Goal: Transaction & Acquisition: Purchase product/service

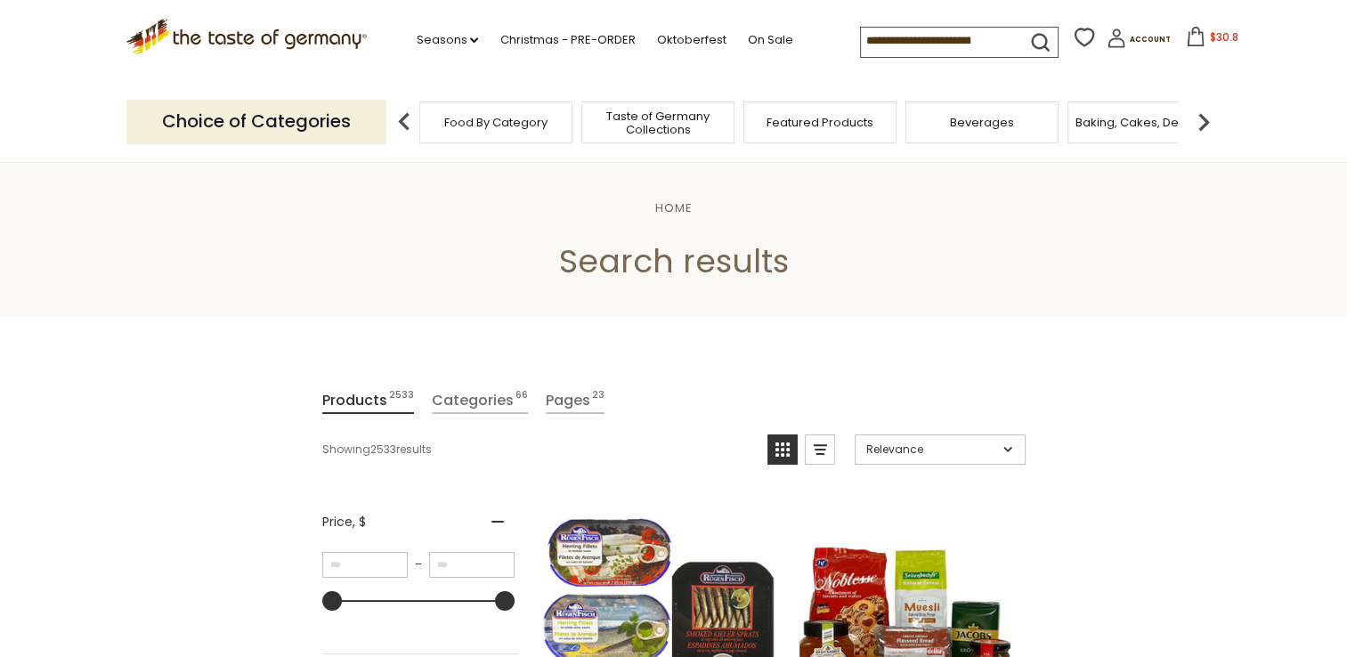
click at [923, 12] on div ".st0{fill:#EDD300;} .st1{fill:#D33E21;} .st0{fill:#EDD300;} .st1{fill:#D33E21;}…" at bounding box center [673, 41] width 1095 height 82
click at [982, 34] on input at bounding box center [936, 40] width 150 height 25
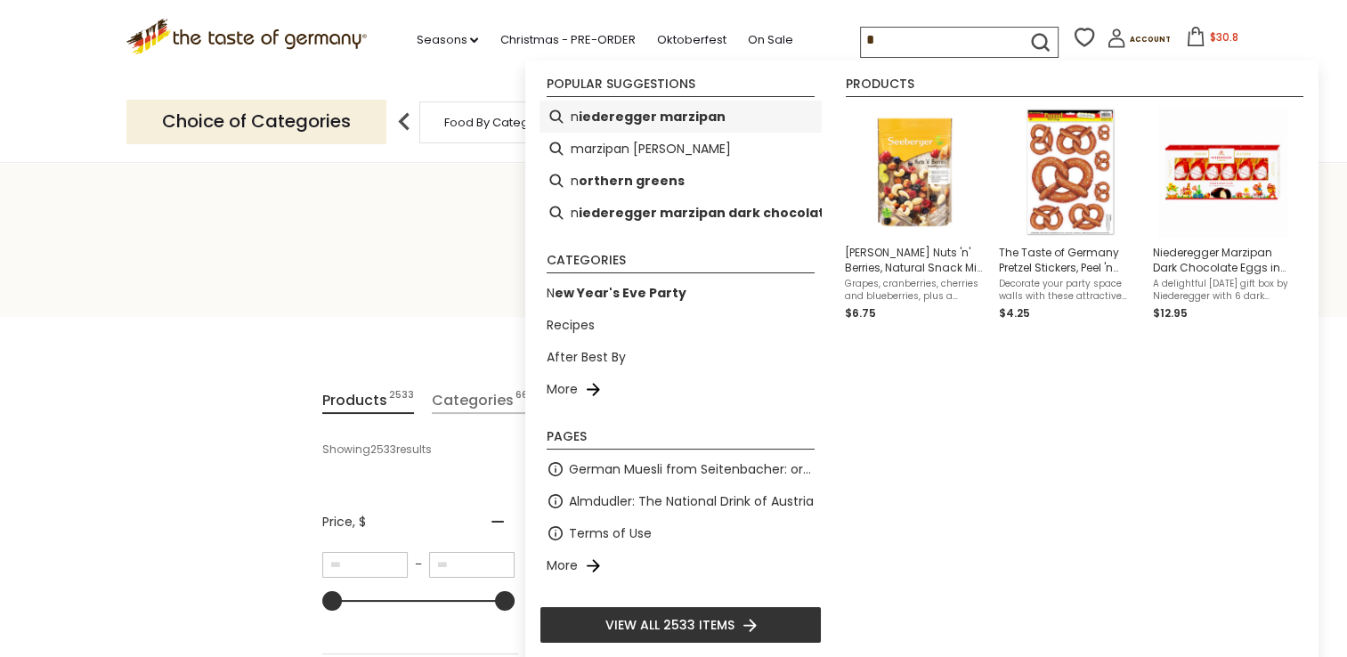
click at [673, 109] on b "iederegger marzipan" at bounding box center [652, 117] width 147 height 20
type input "**********"
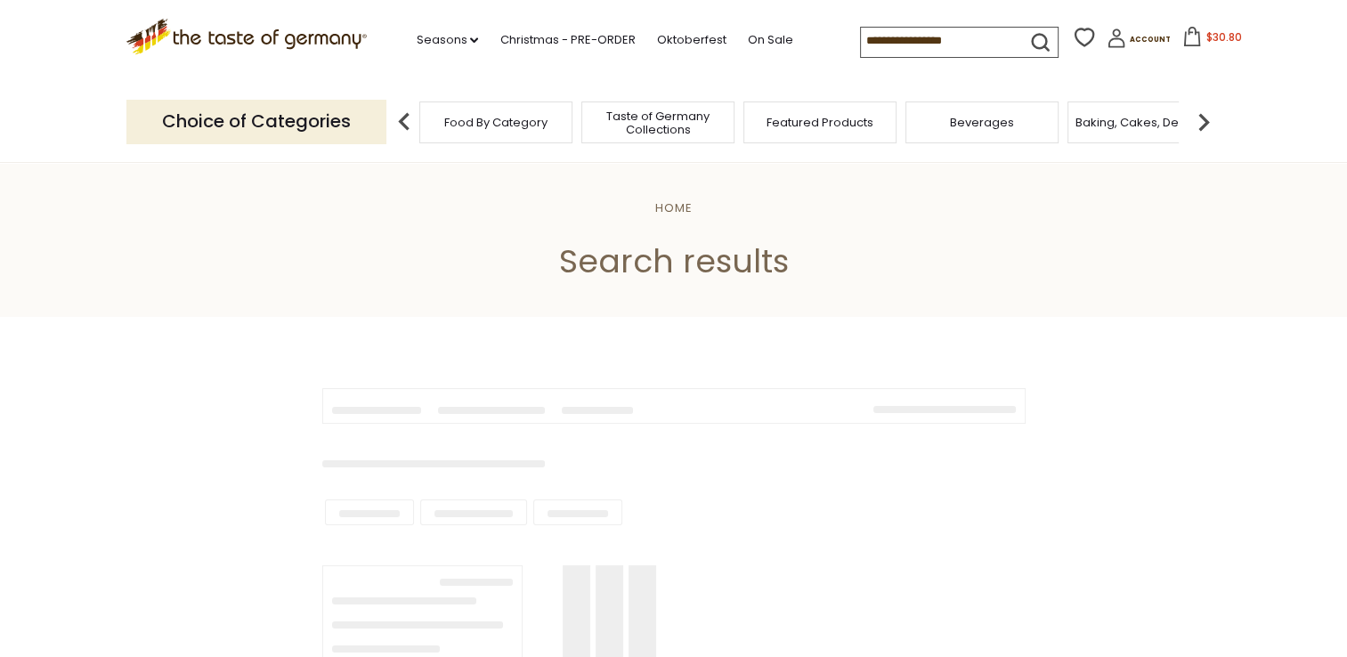
type input "**********"
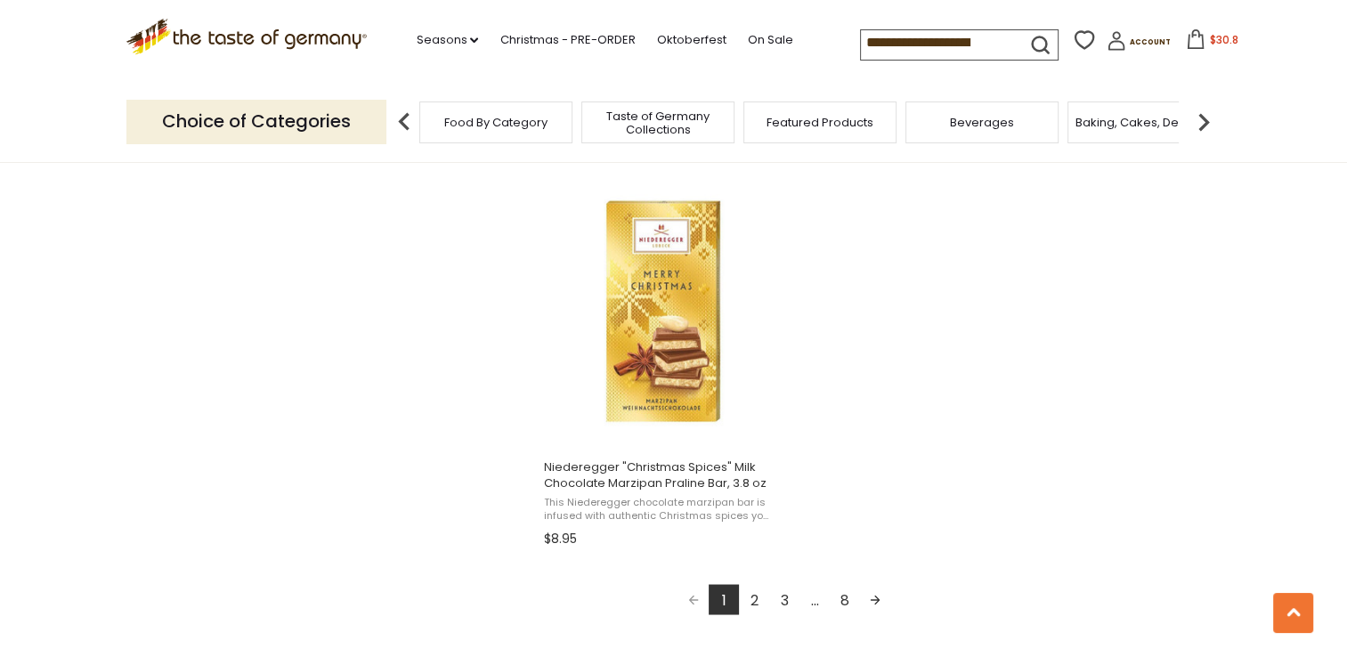
scroll to position [3130, 0]
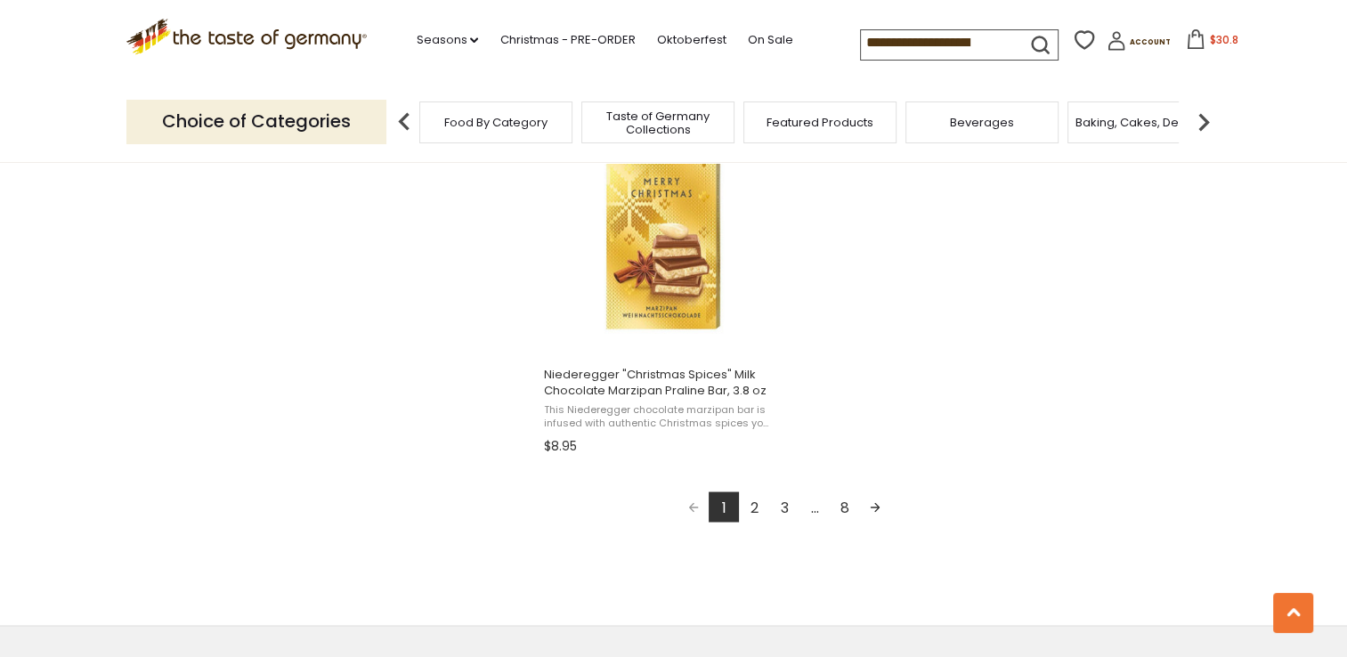
click at [751, 500] on link "2" at bounding box center [754, 506] width 30 height 30
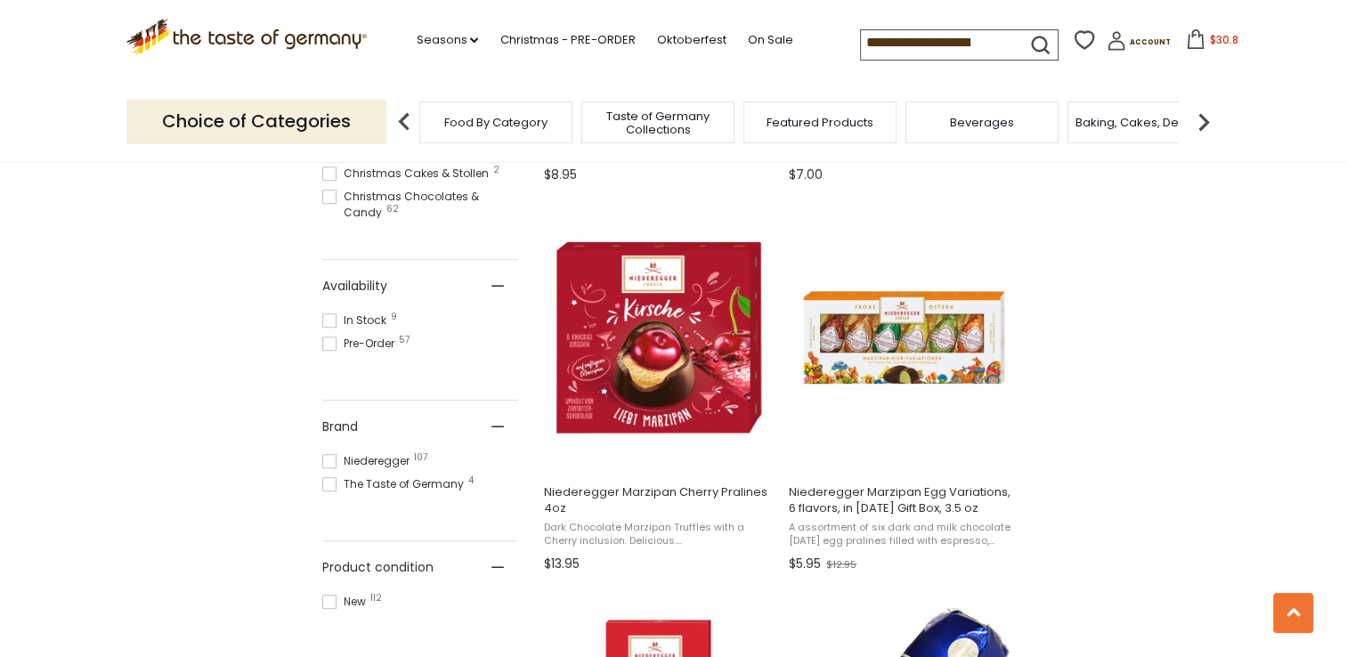
scroll to position [711, 0]
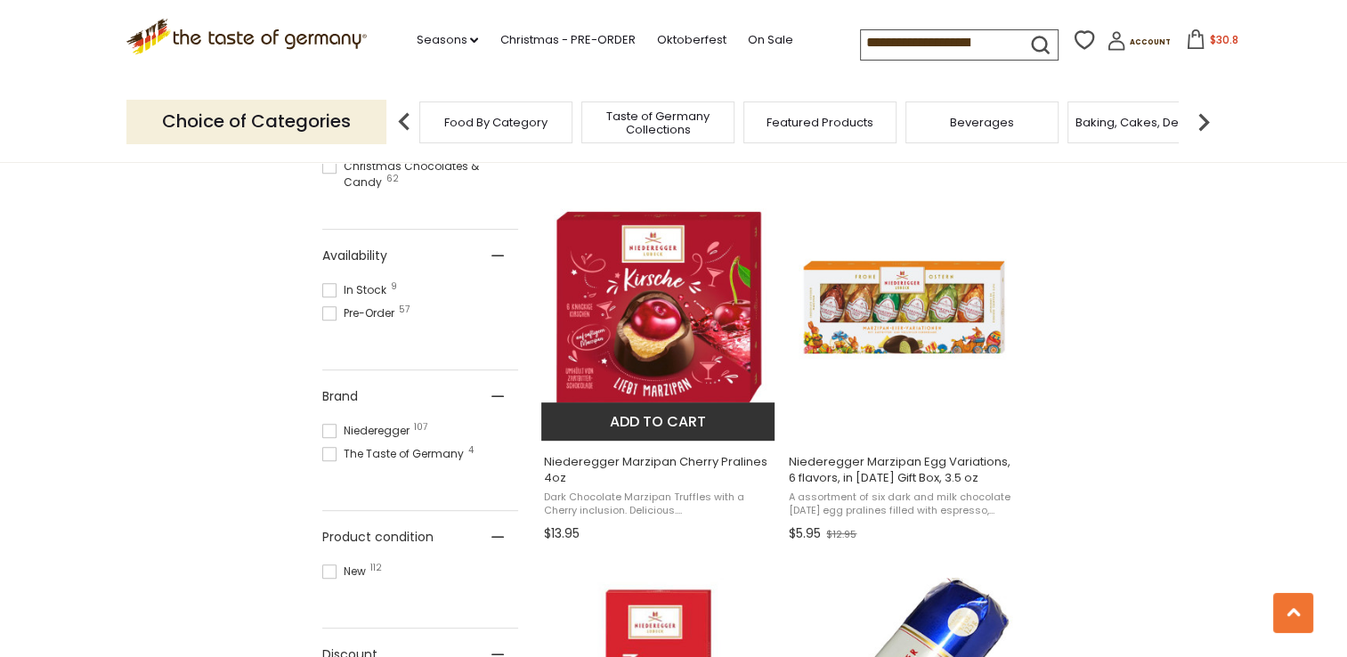
click at [645, 441] on span "Niederegger Marzipan Cherry Pralines 4oz Dark Chocolate Marzipan Truffles with …" at bounding box center [659, 494] width 236 height 107
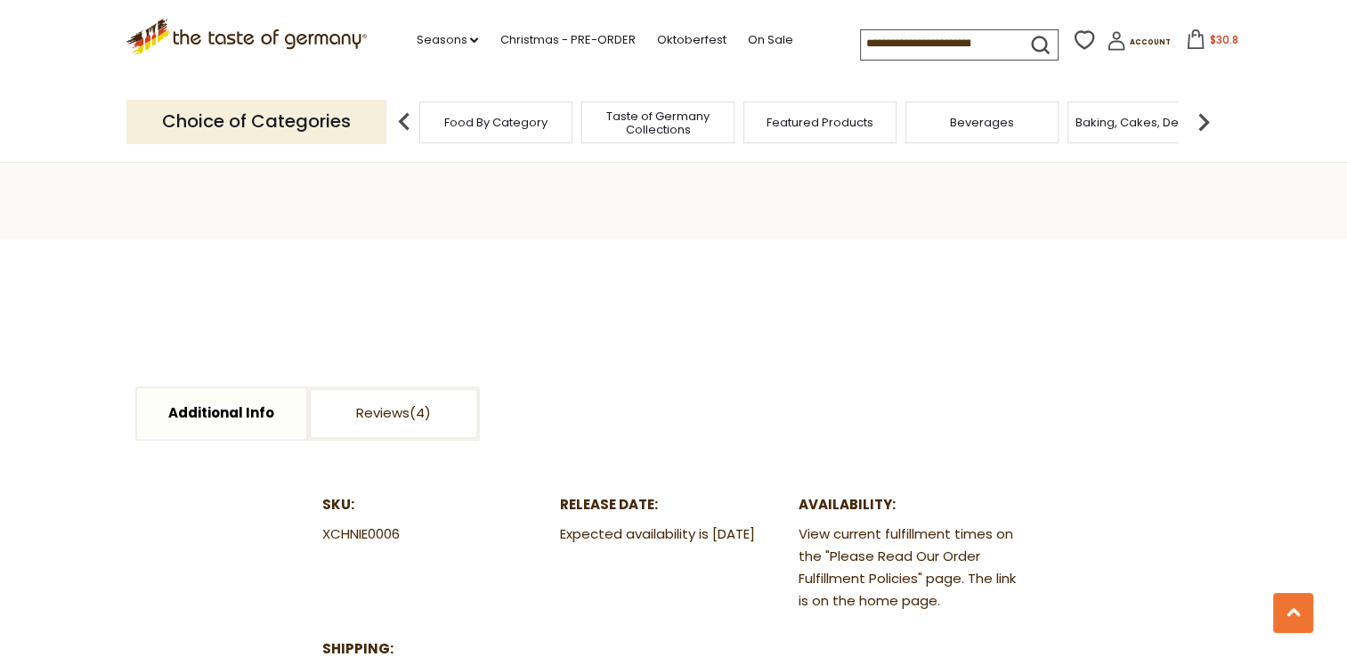
scroll to position [468, 0]
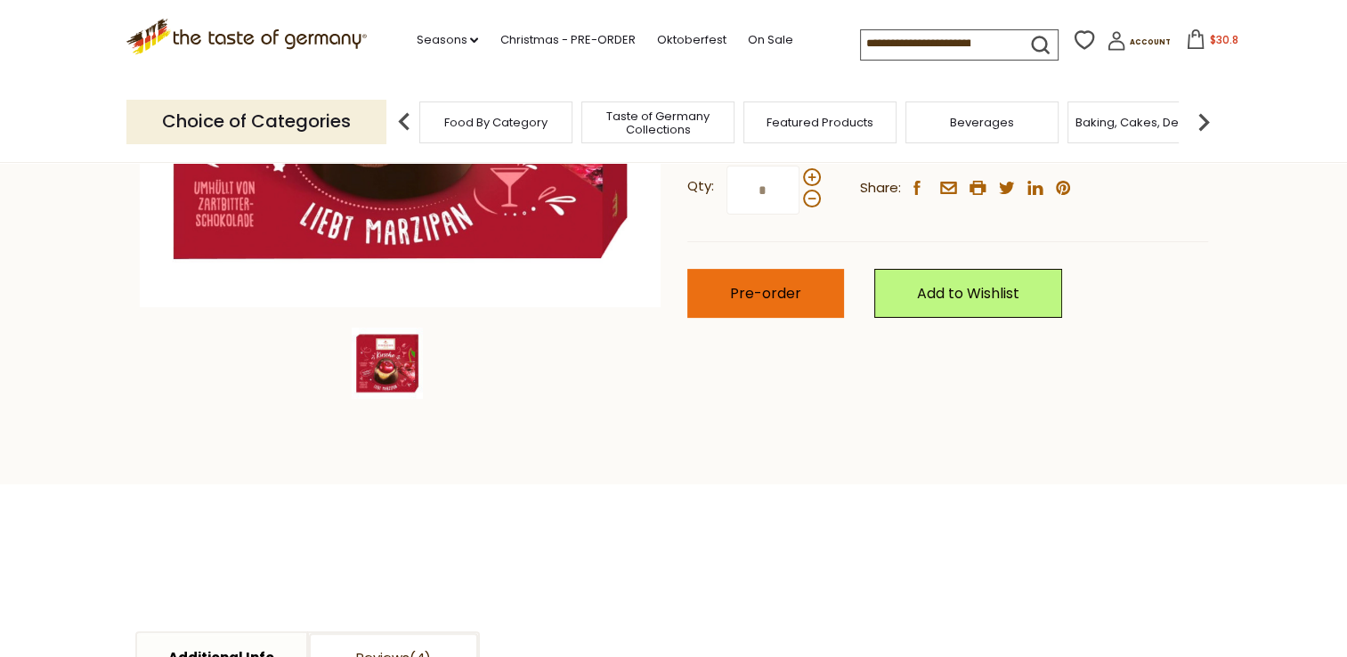
click at [733, 304] on span "Pre-order" at bounding box center [765, 293] width 71 height 20
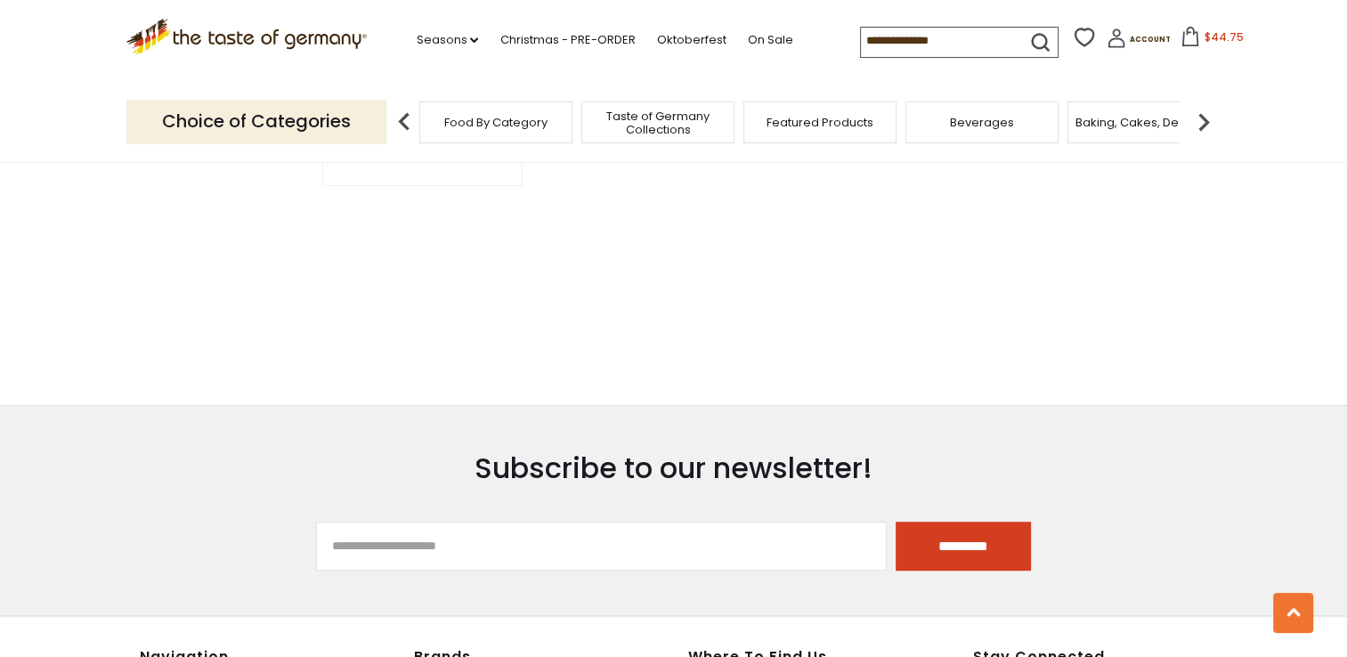
type input "**********"
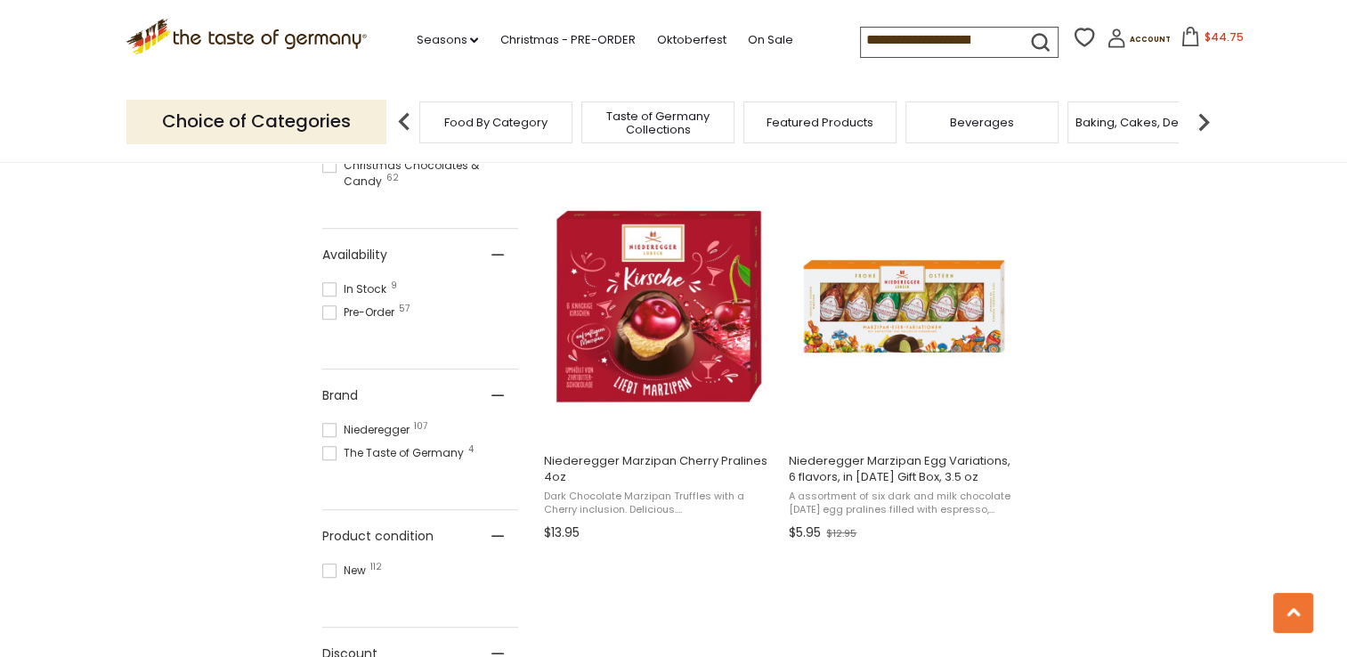
scroll to position [711, 0]
drag, startPoint x: 1345, startPoint y: 188, endPoint x: 1363, endPoint y: 251, distance: 65.7
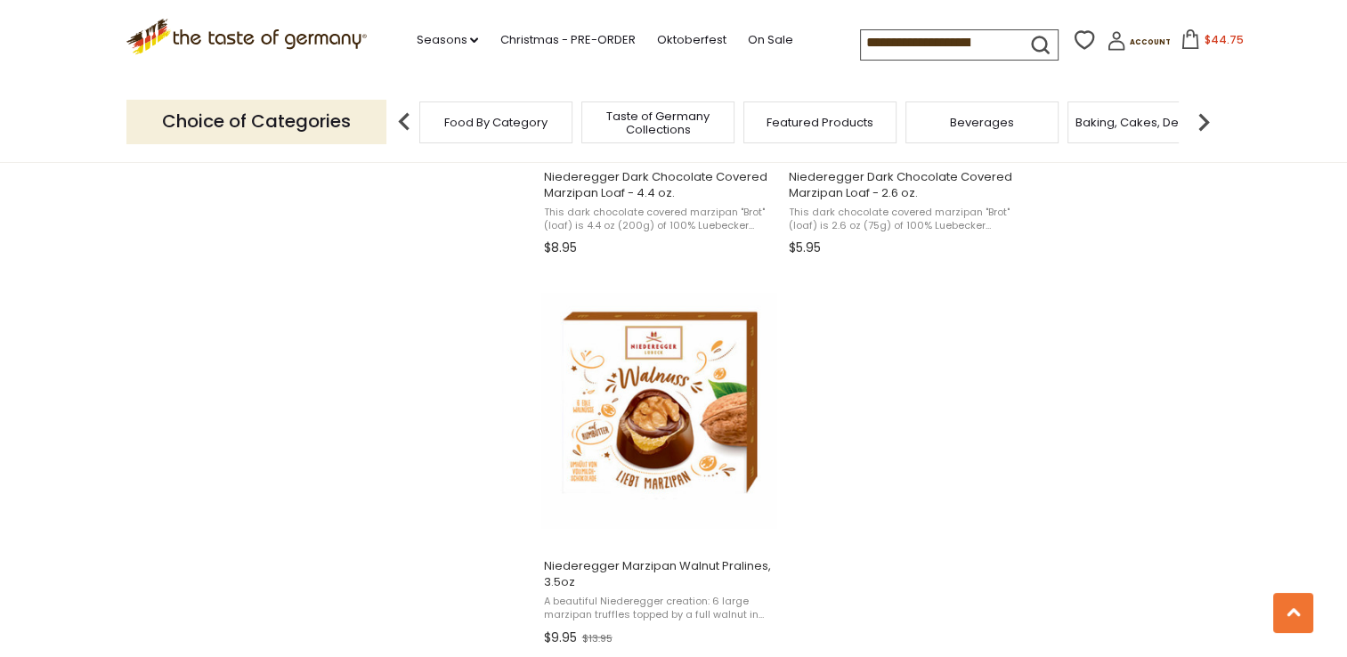
scroll to position [2995, 0]
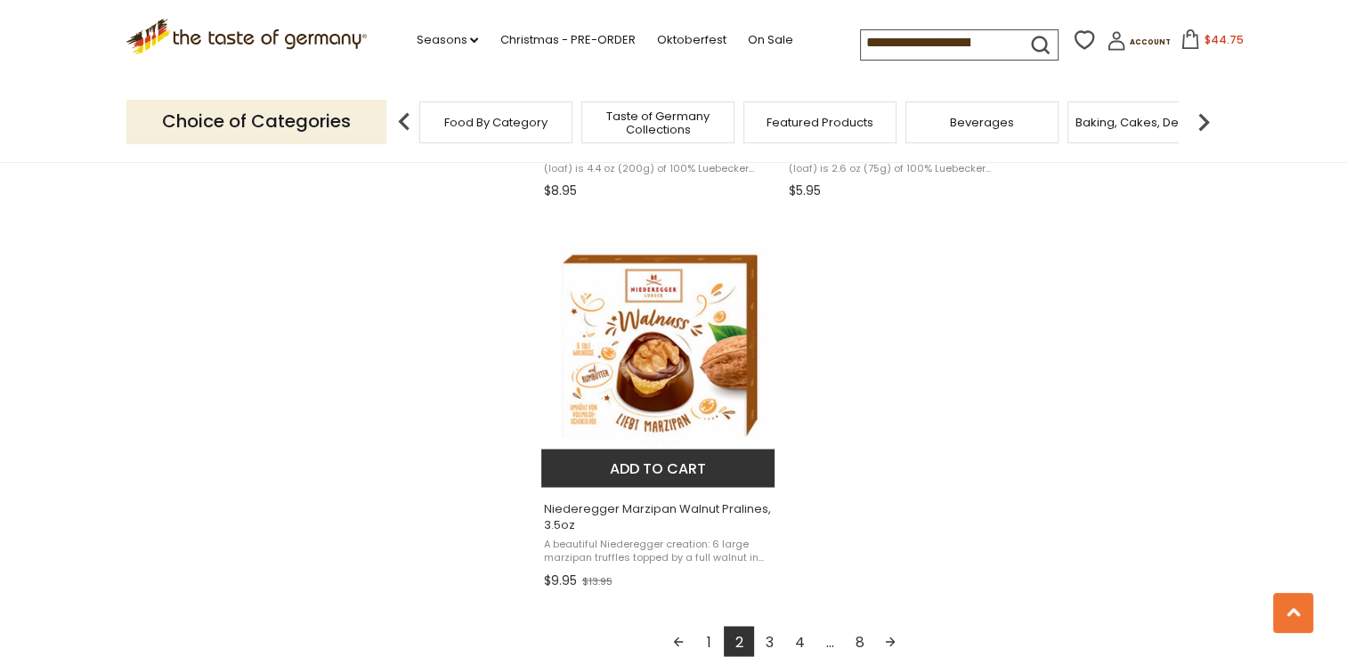
click at [631, 411] on img "Niederegger Marzipan Walnut Pralines, 3.5oz" at bounding box center [659, 354] width 236 height 236
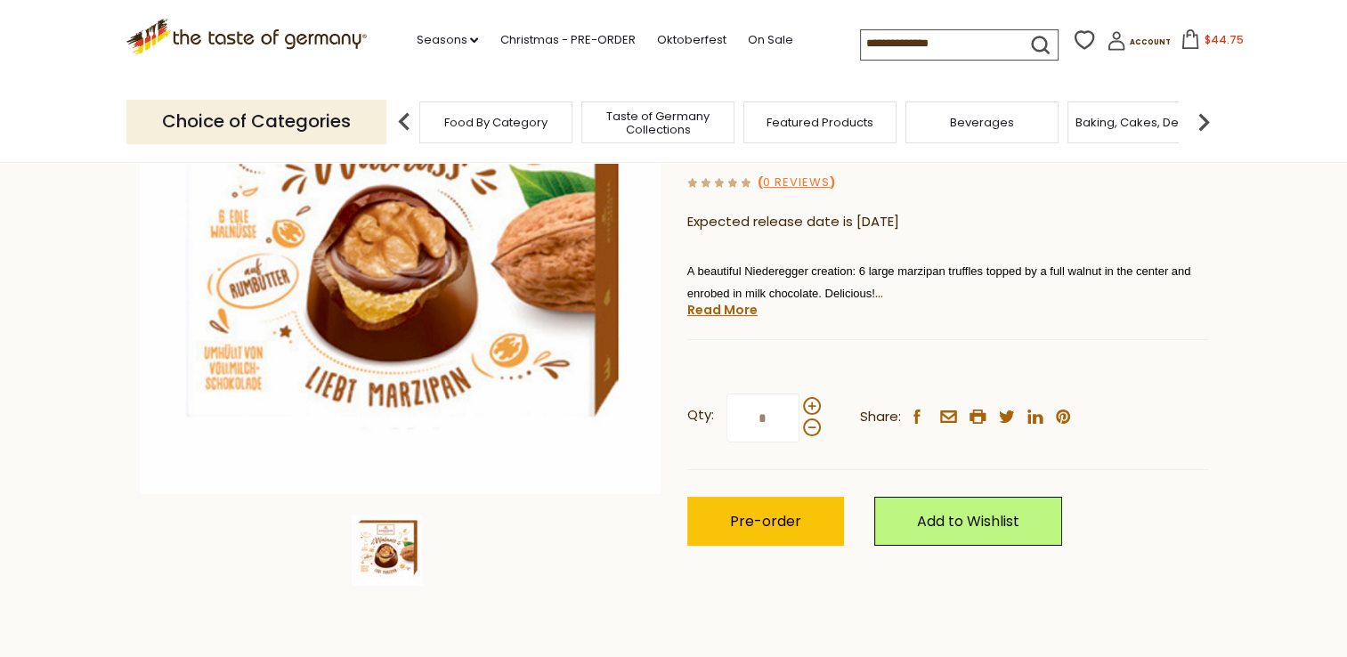
scroll to position [332, 0]
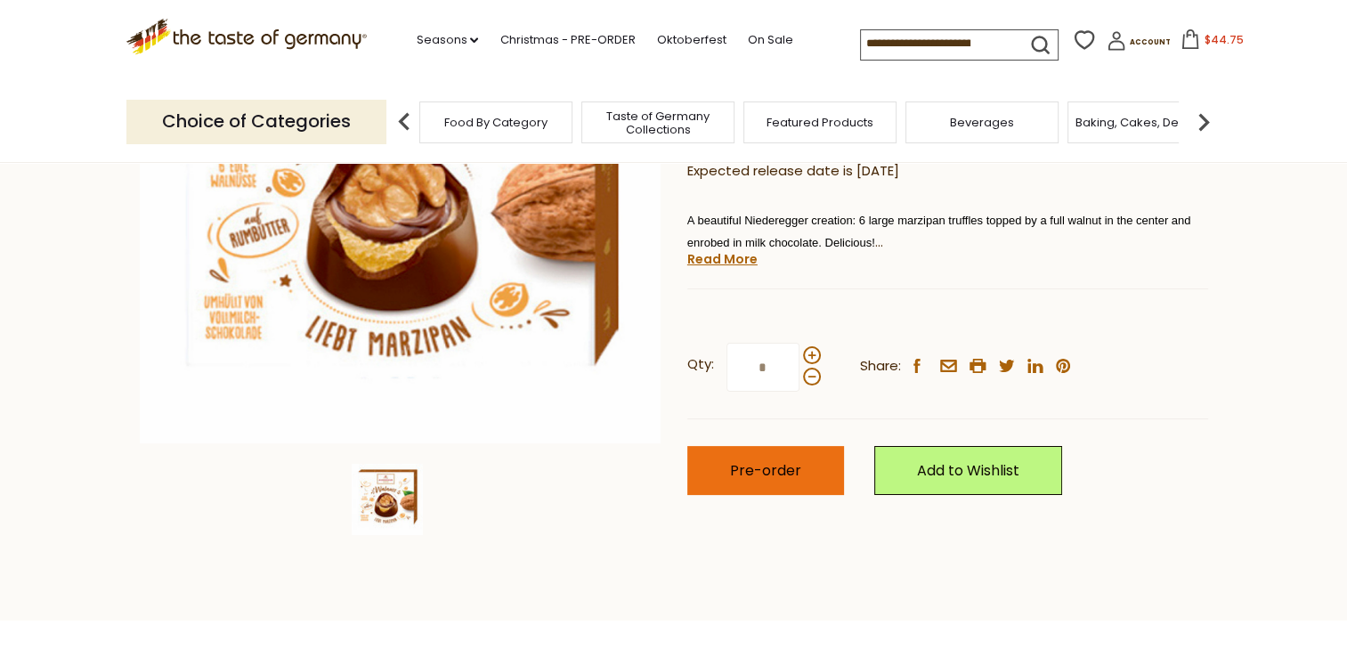
click at [788, 484] on button "Pre-order" at bounding box center [765, 470] width 157 height 49
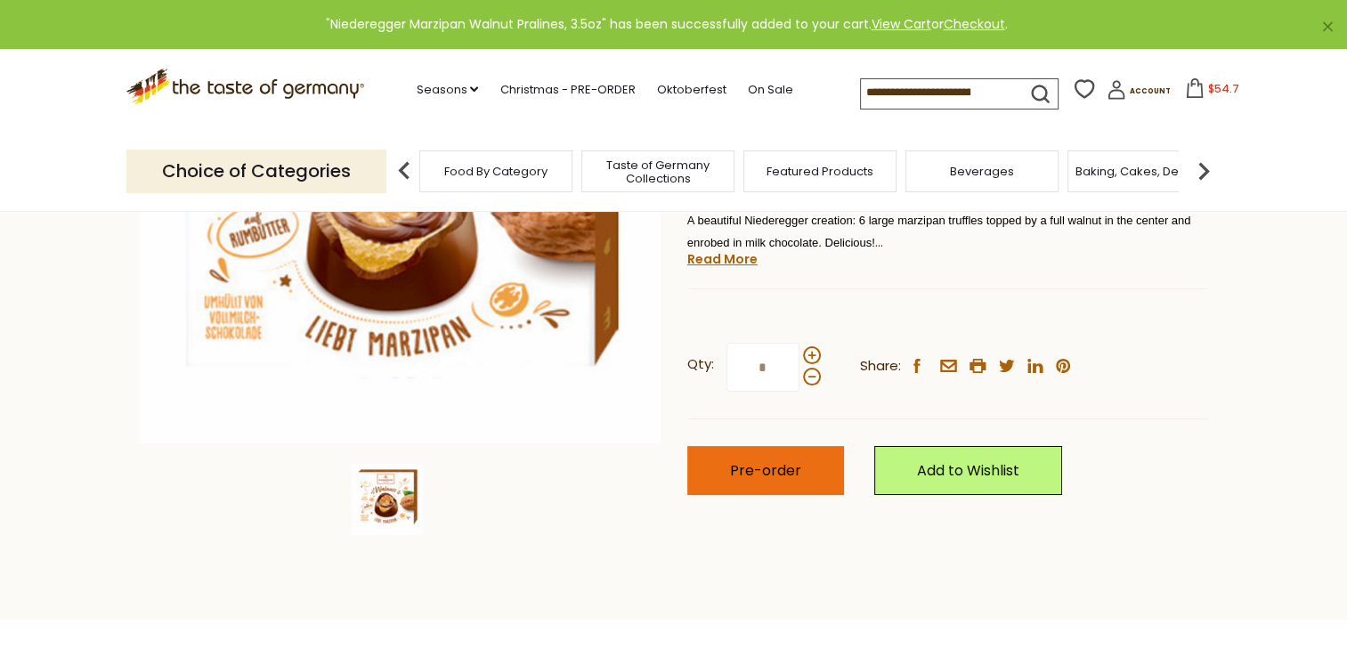
click at [792, 466] on span "Pre-order" at bounding box center [765, 470] width 71 height 20
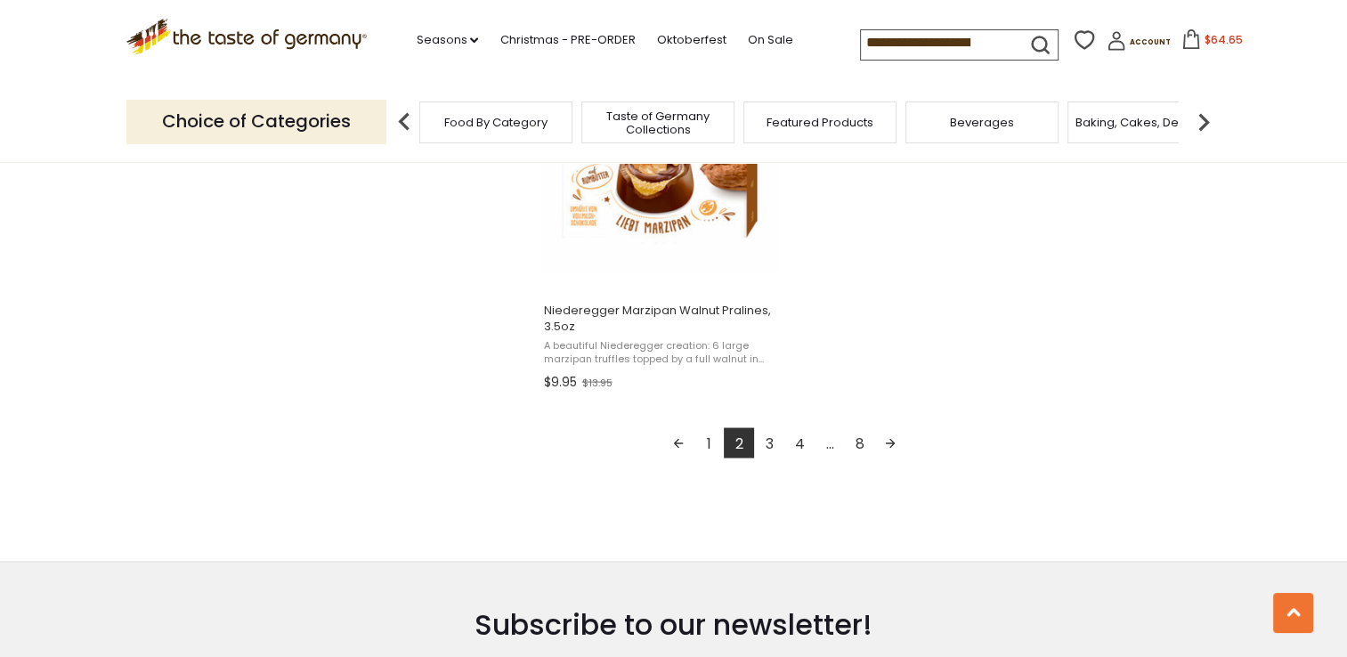
scroll to position [3271, 0]
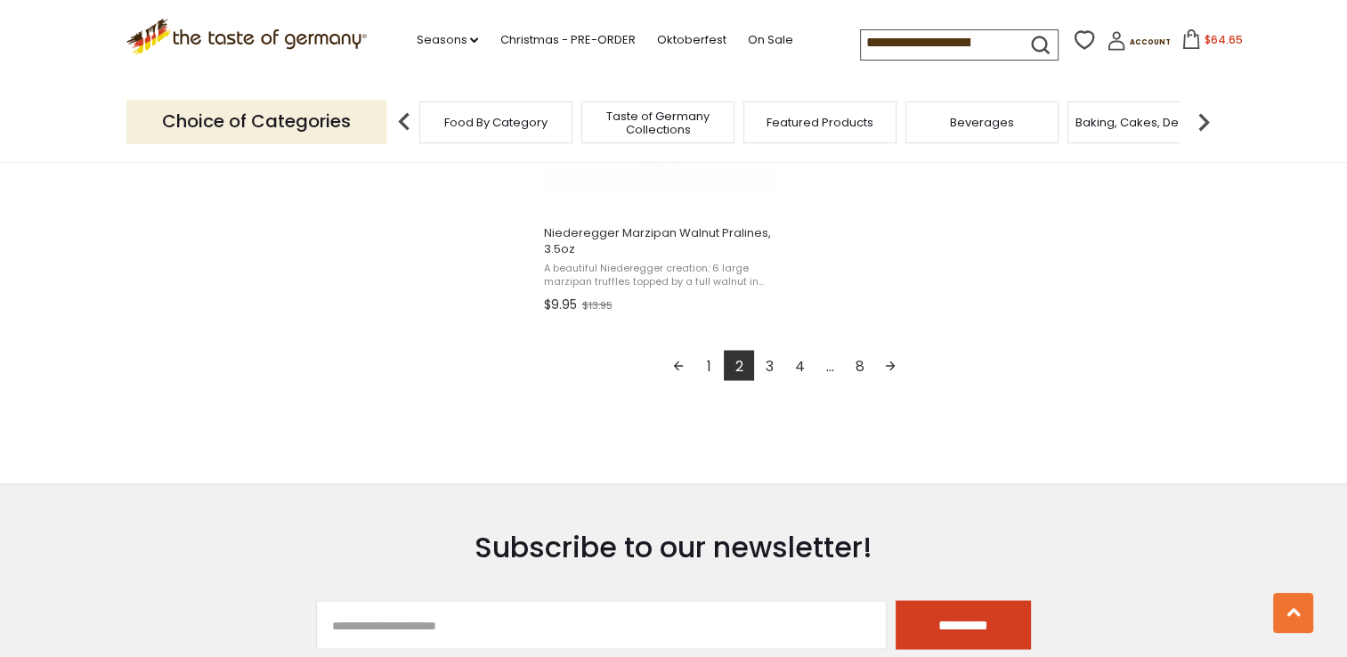
click at [766, 361] on link "3" at bounding box center [769, 365] width 30 height 30
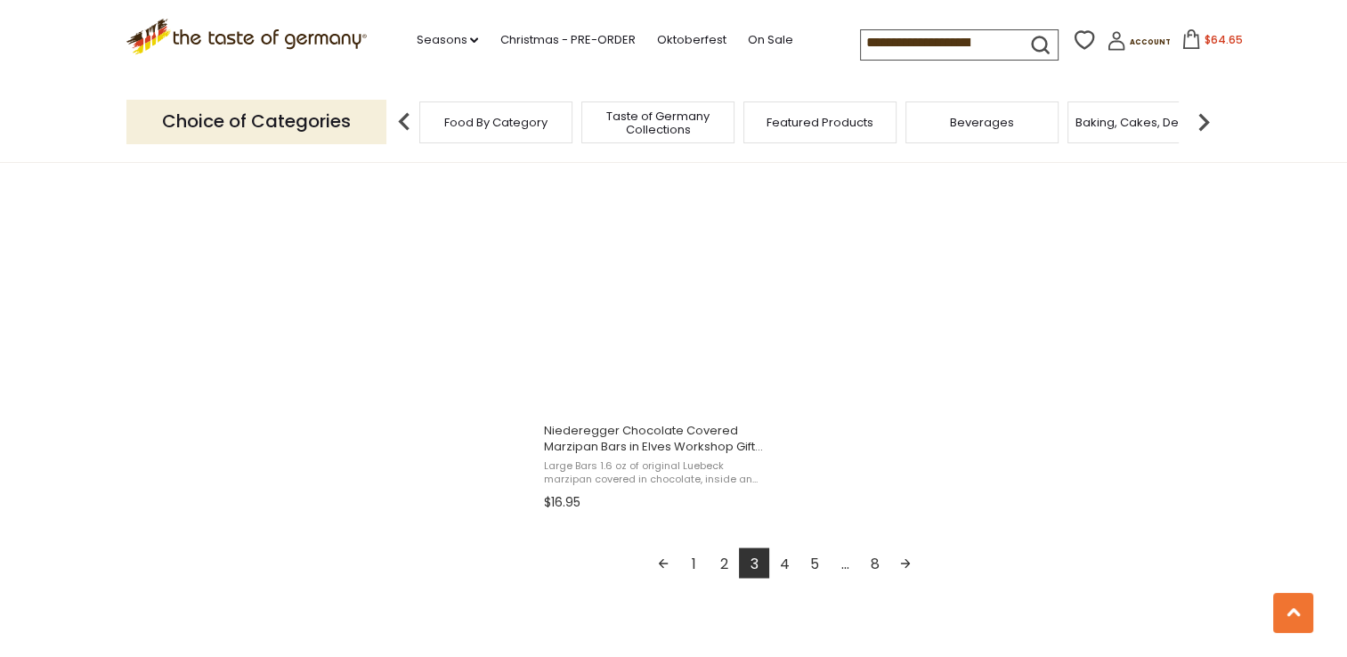
scroll to position [3078, 0]
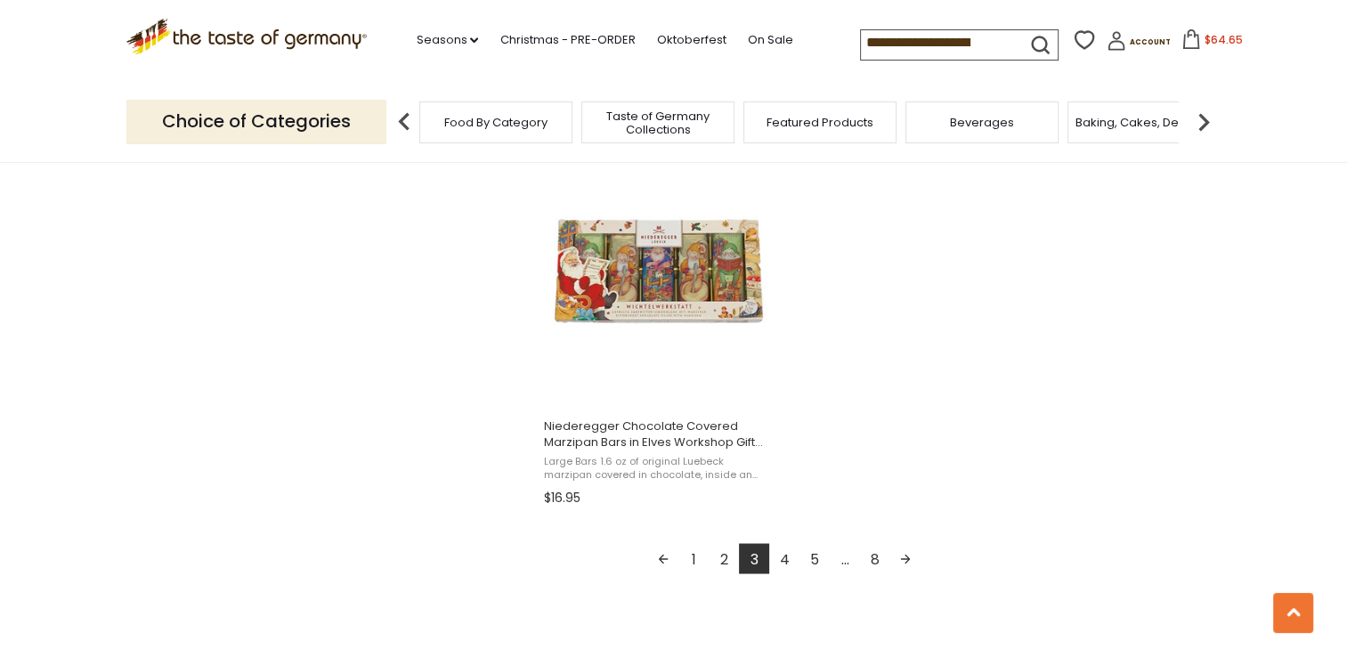
click at [781, 549] on link "4" at bounding box center [784, 558] width 30 height 30
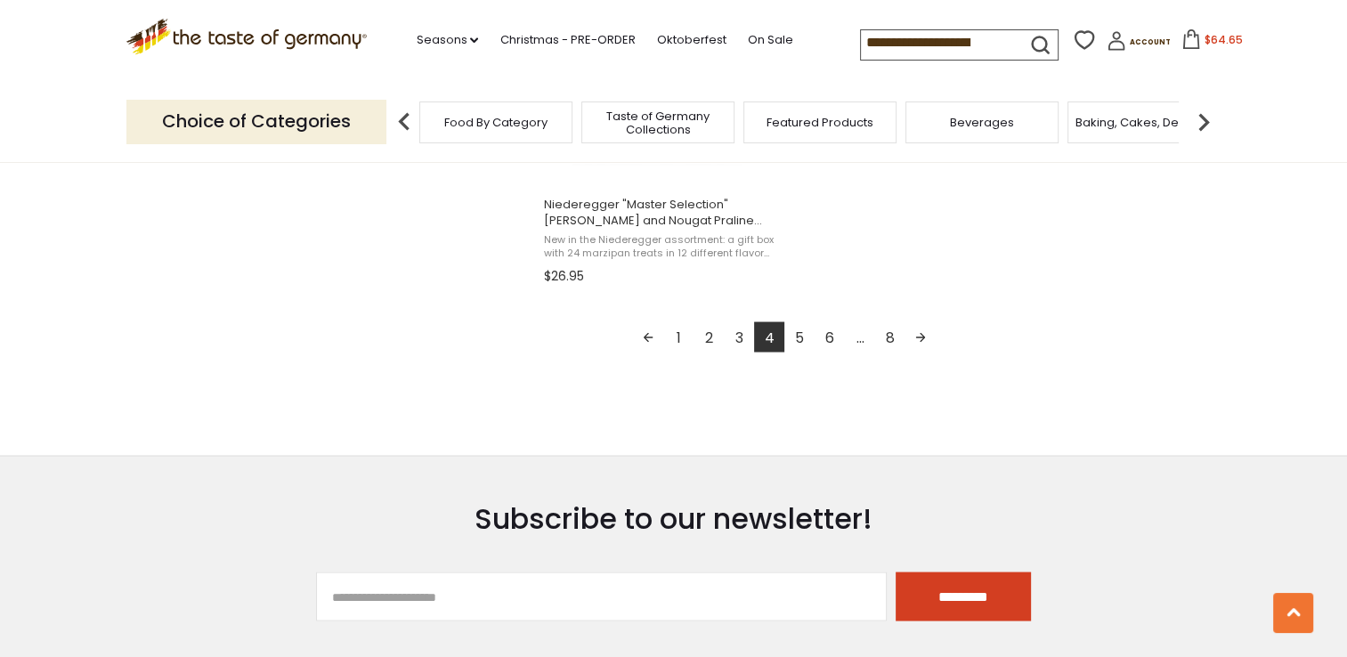
scroll to position [3310, 0]
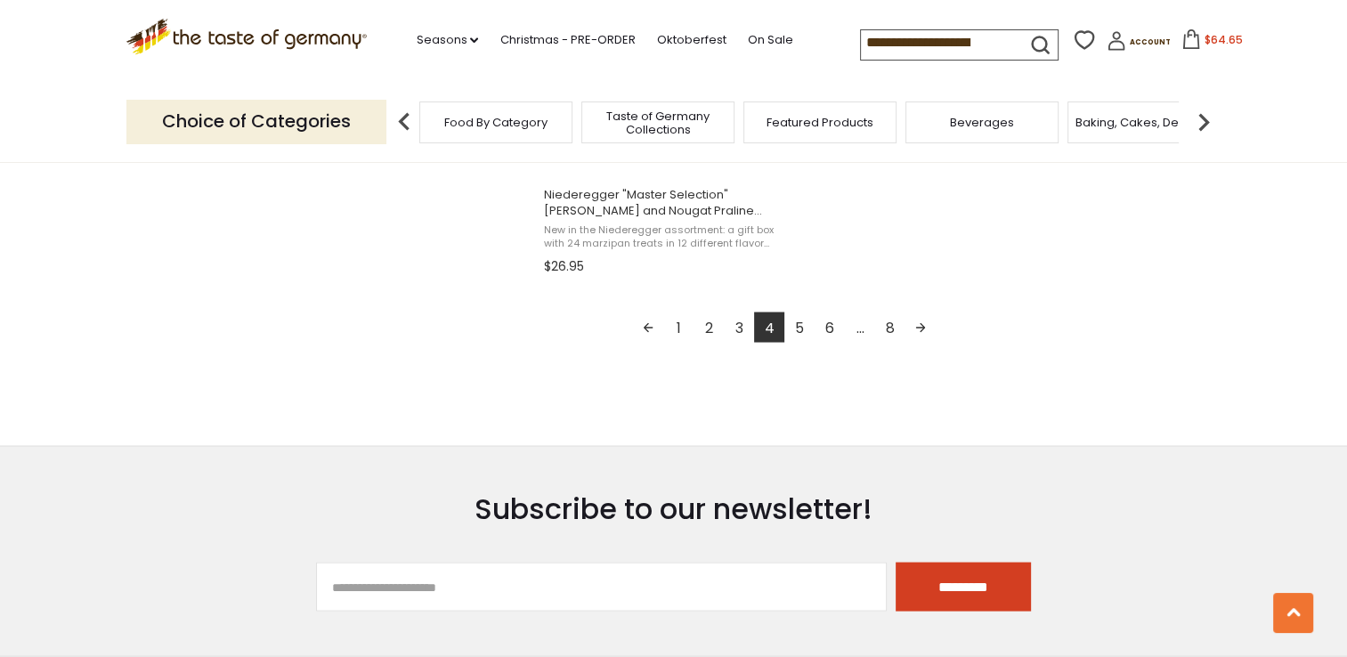
click at [803, 320] on link "5" at bounding box center [799, 327] width 30 height 30
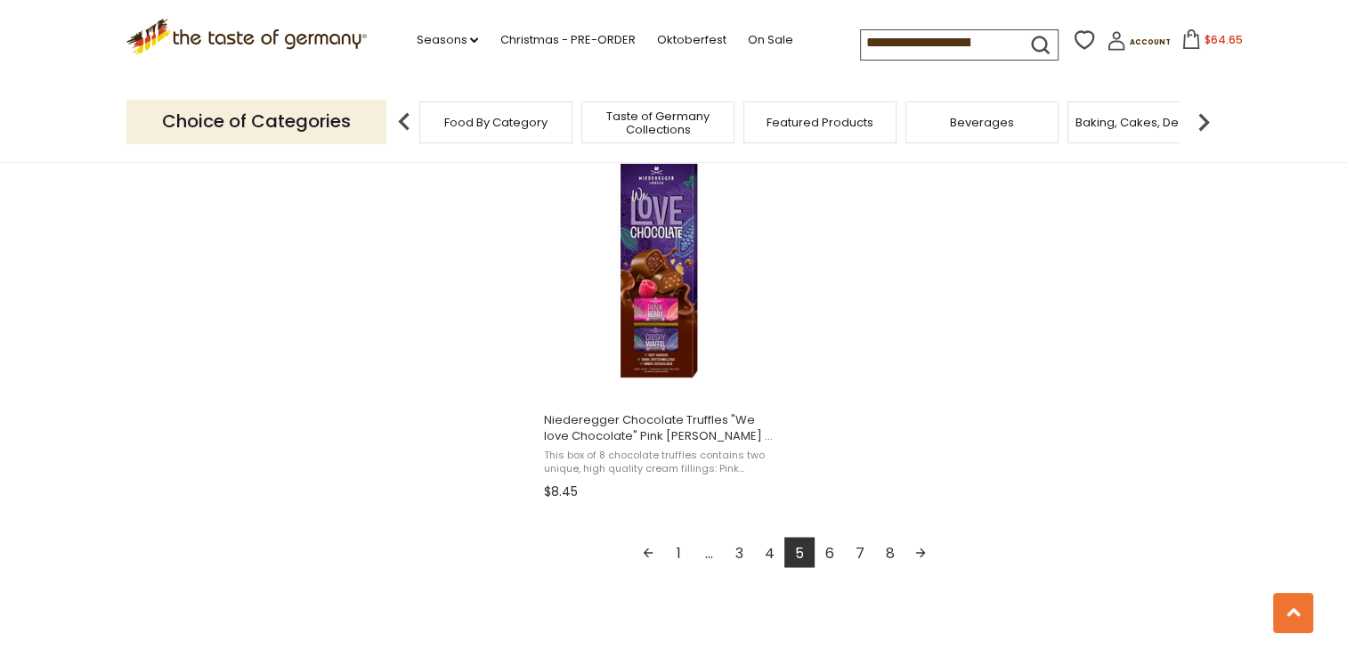
scroll to position [3124, 0]
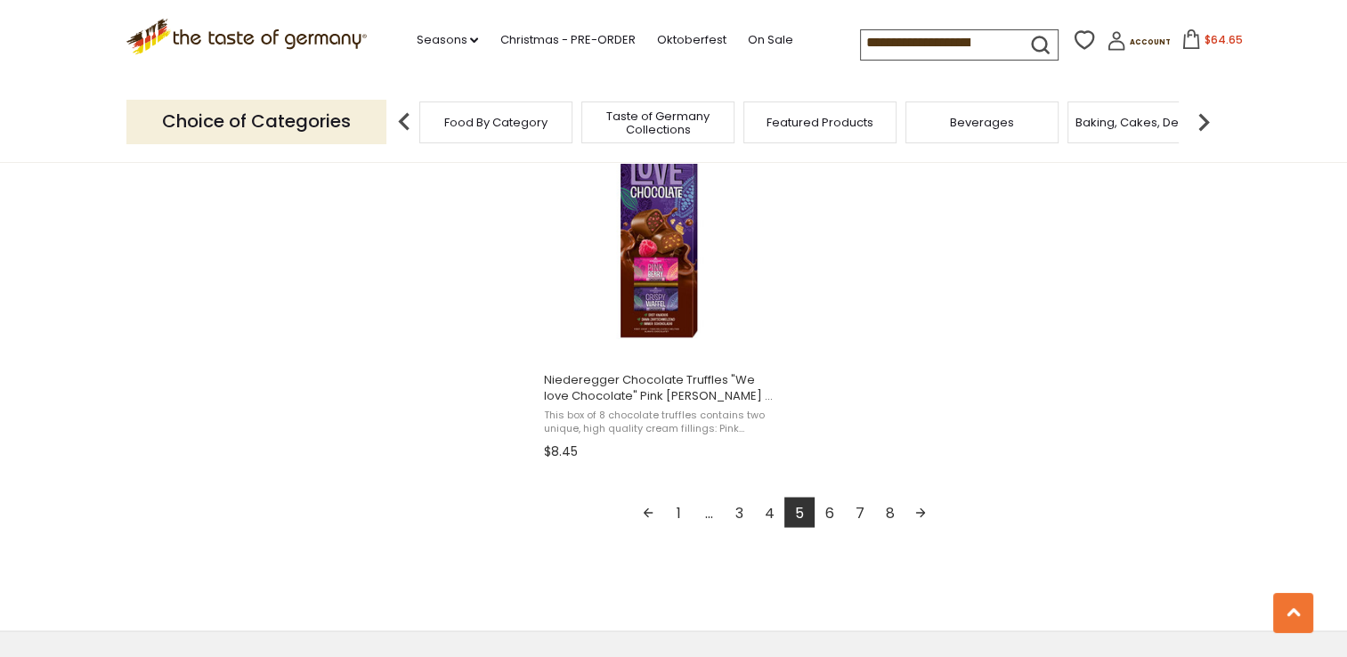
click at [829, 510] on link "6" at bounding box center [830, 512] width 30 height 30
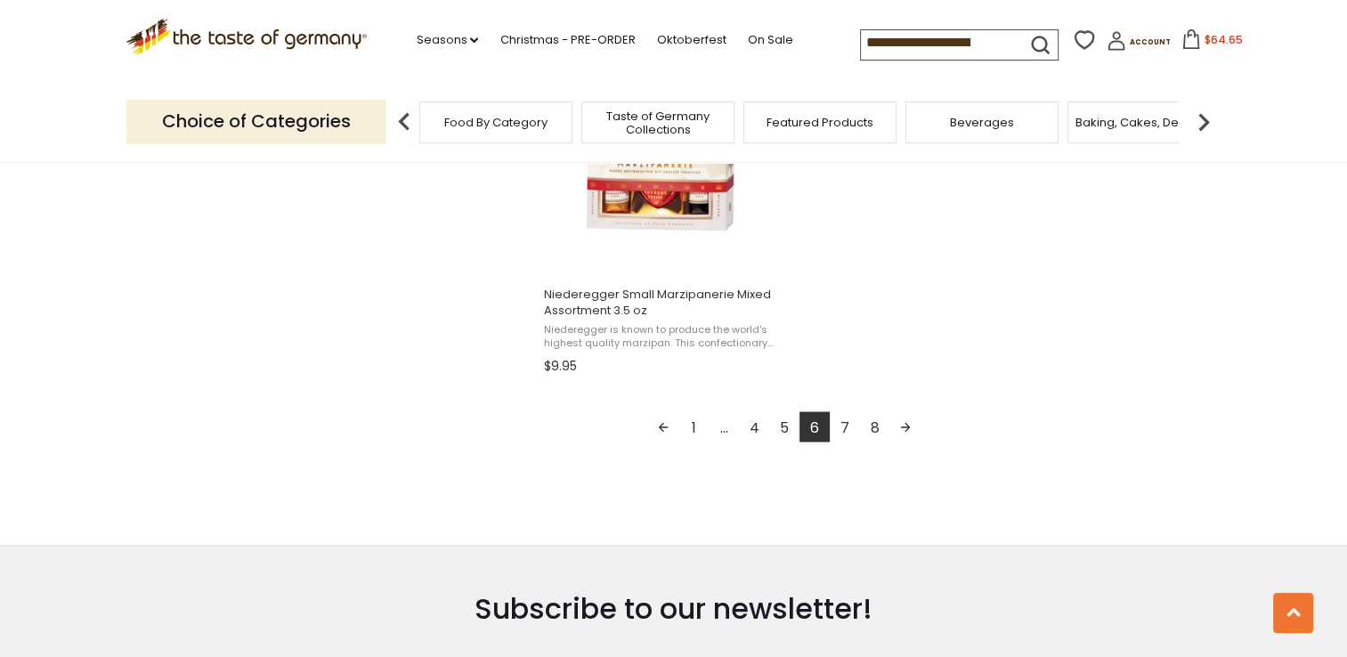
scroll to position [3205, 0]
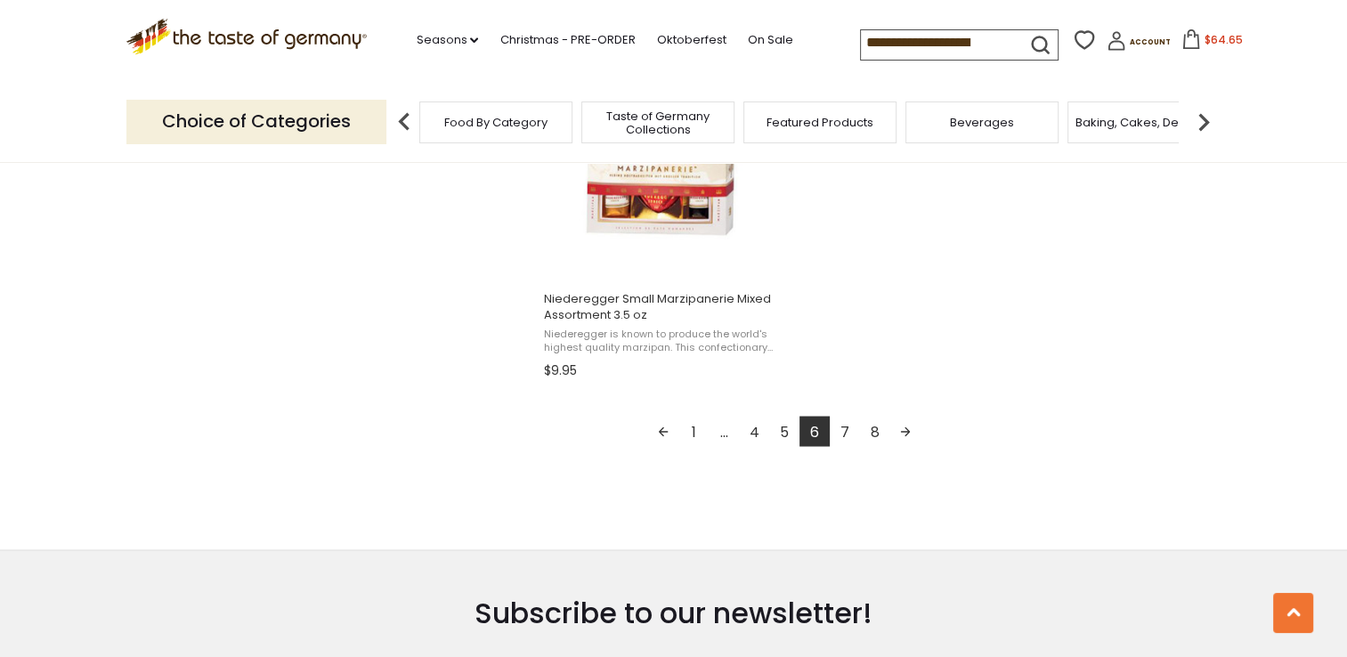
click at [849, 435] on link "7" at bounding box center [845, 431] width 30 height 30
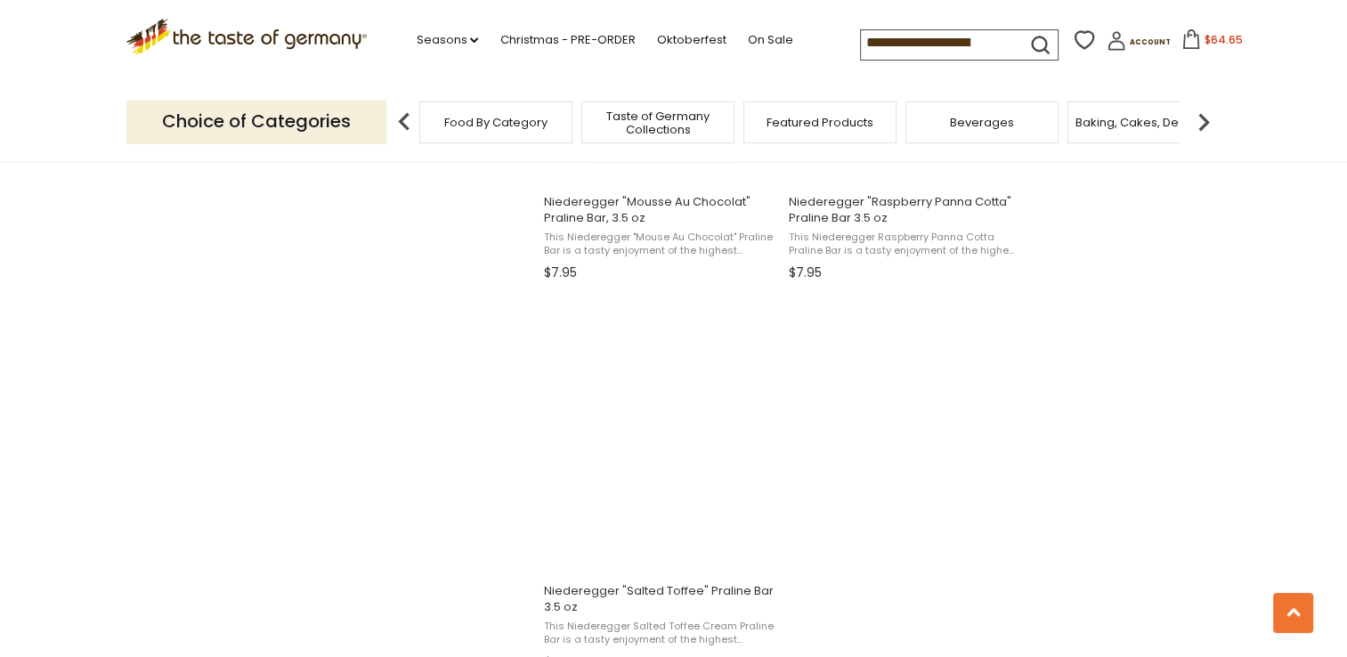
scroll to position [3145, 0]
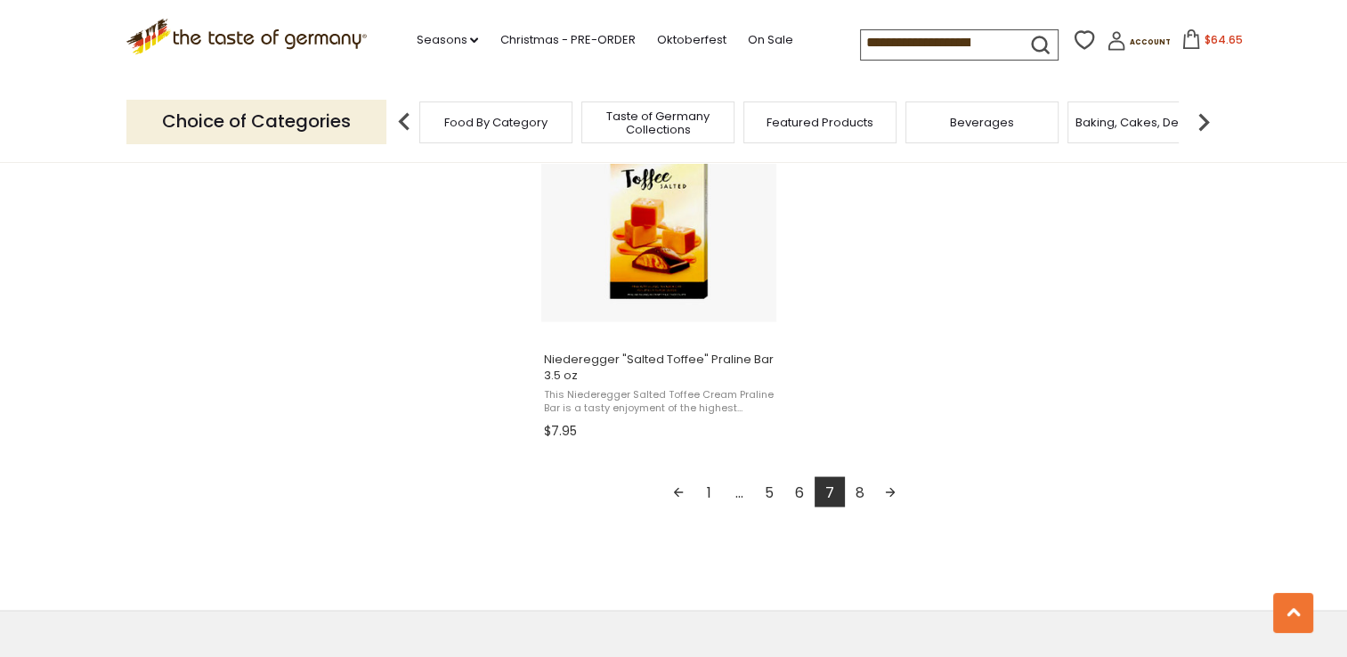
click at [859, 482] on link "8" at bounding box center [860, 491] width 30 height 30
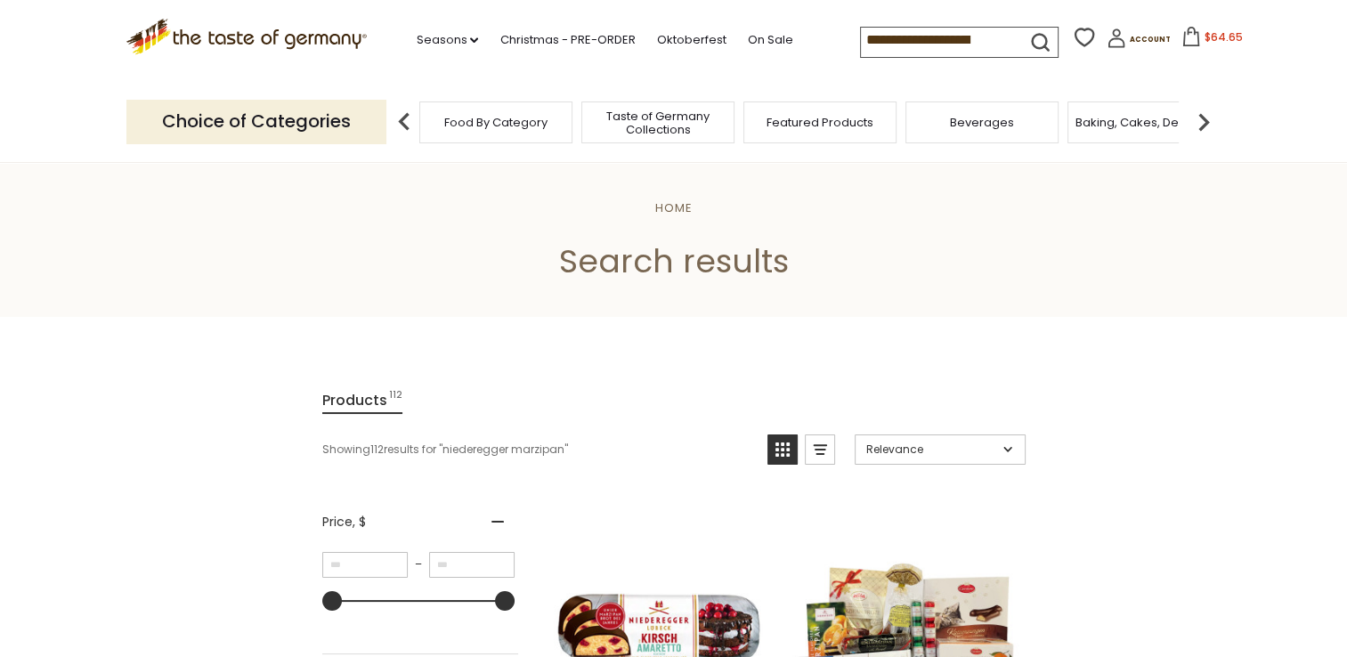
click at [1001, 28] on input "**********" at bounding box center [936, 40] width 150 height 25
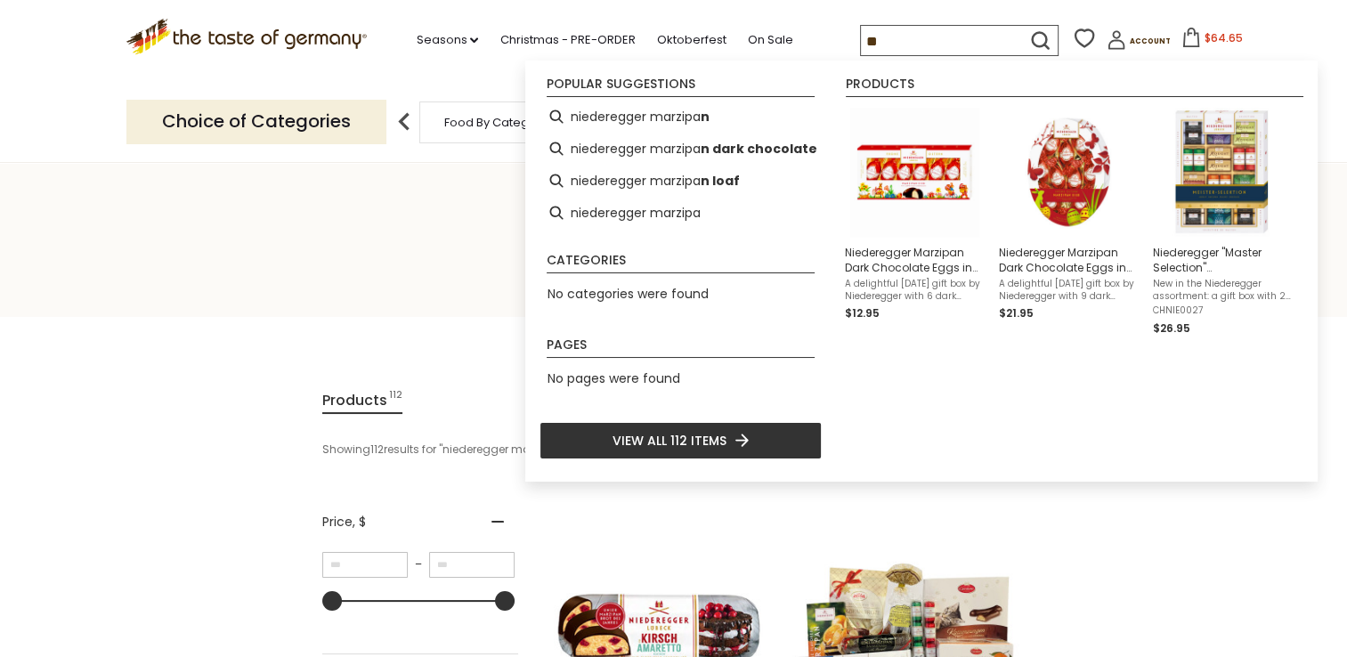
type input "*"
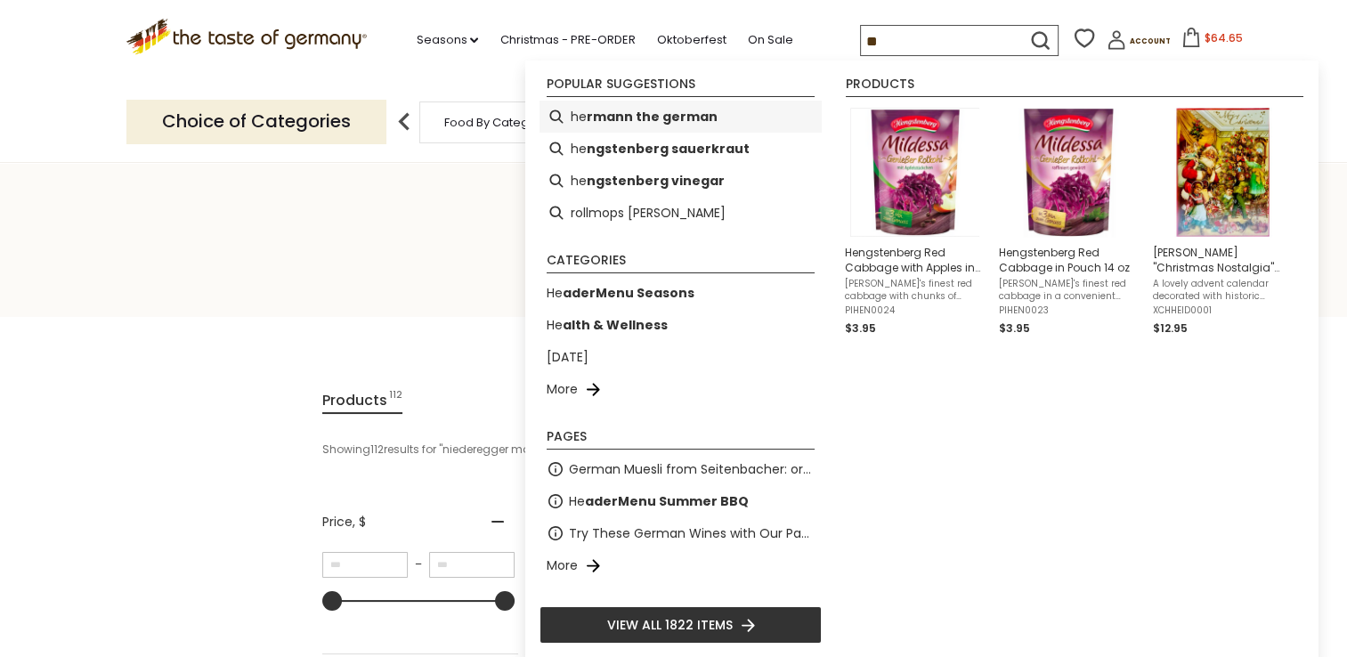
click at [702, 124] on b "rmann the german" at bounding box center [652, 117] width 131 height 20
type input "**********"
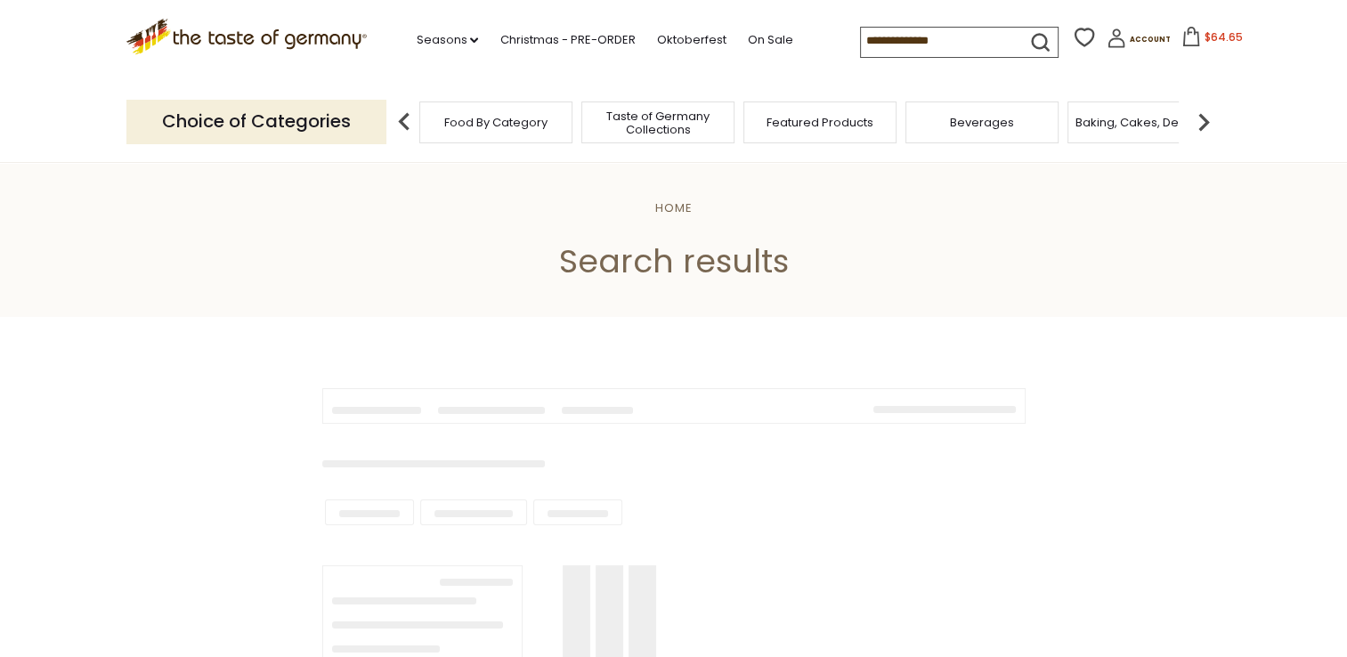
type input "**********"
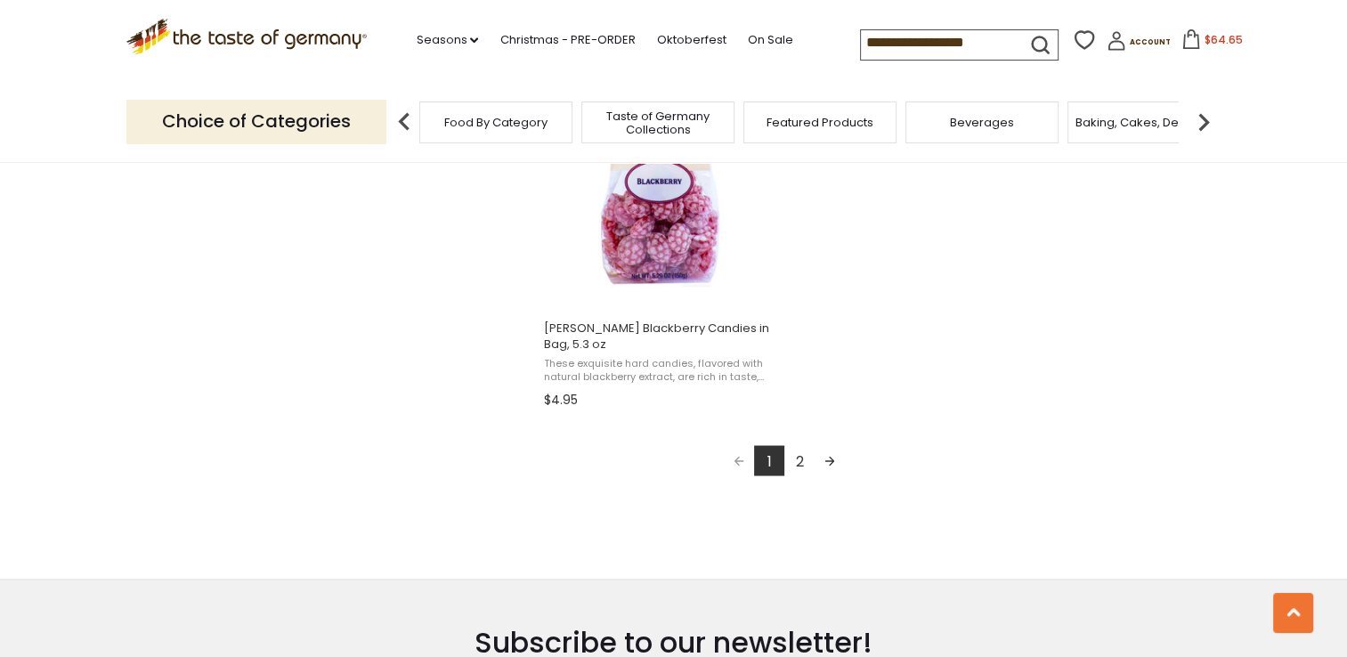
scroll to position [3253, 0]
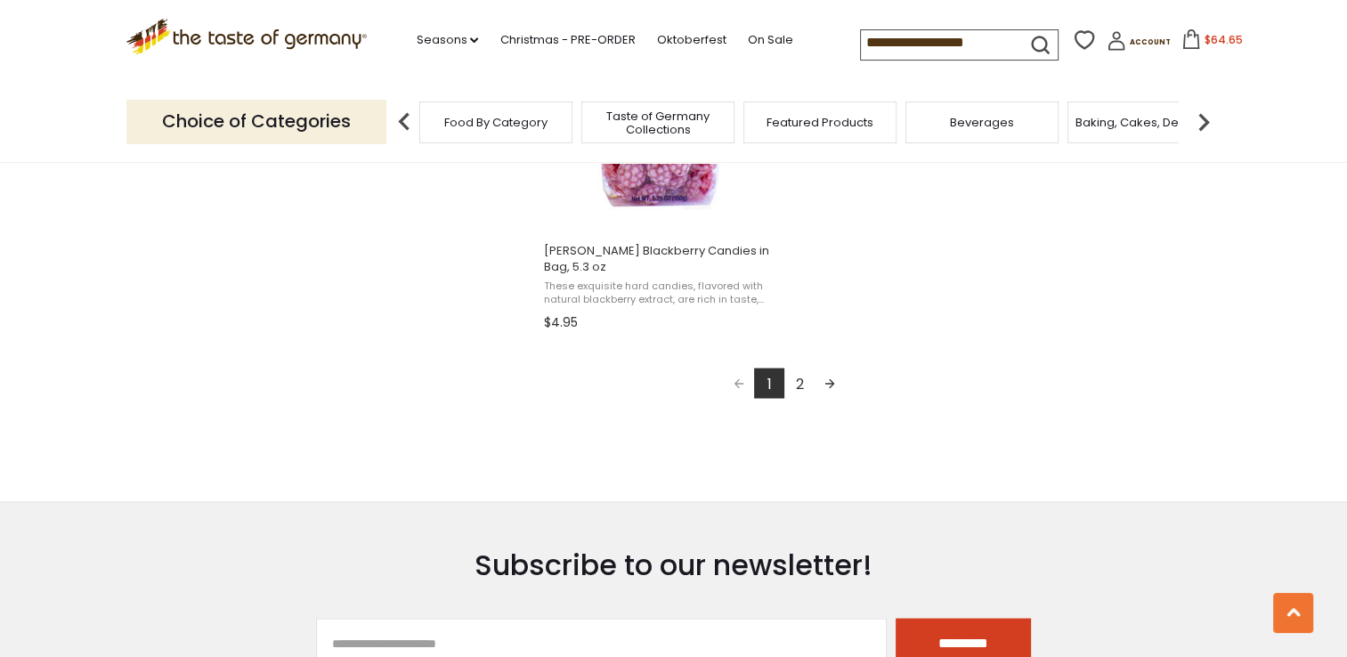
click at [808, 379] on link "2" at bounding box center [799, 383] width 30 height 30
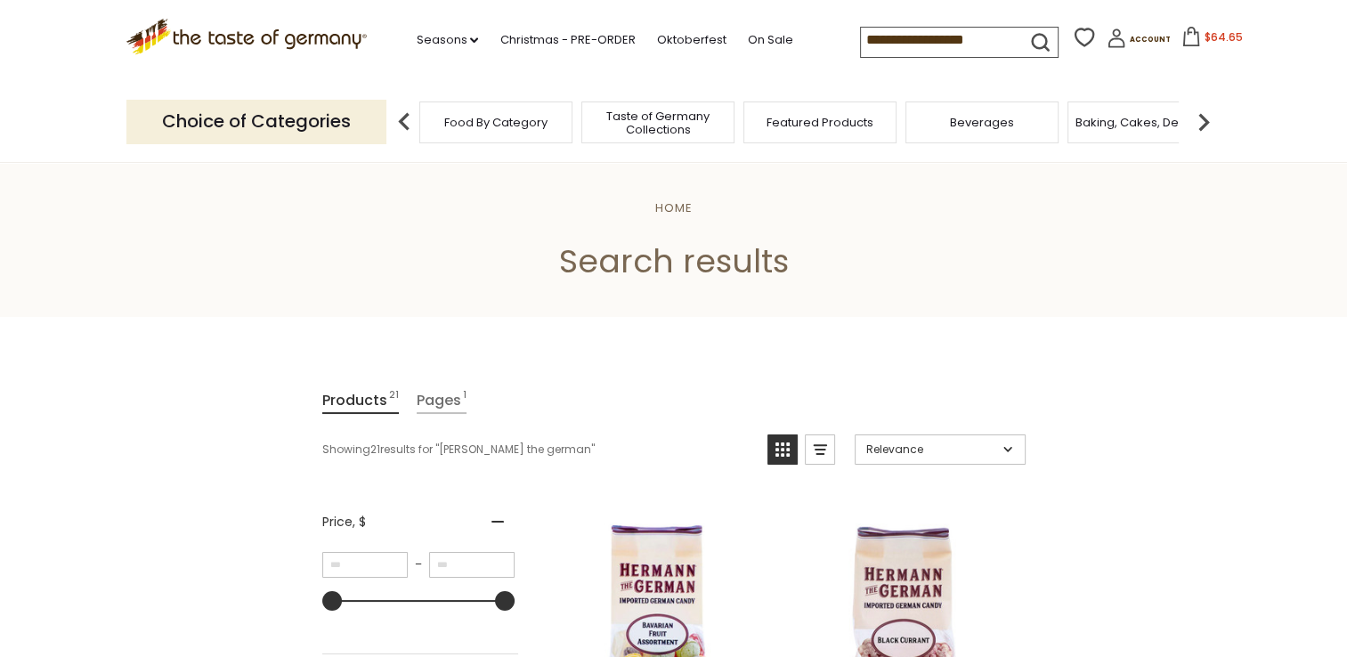
click at [1222, 134] on header "Free Shipping Starts at $80.00. Varies by Region. Exclusions Apply. Click here …" at bounding box center [673, 81] width 1347 height 163
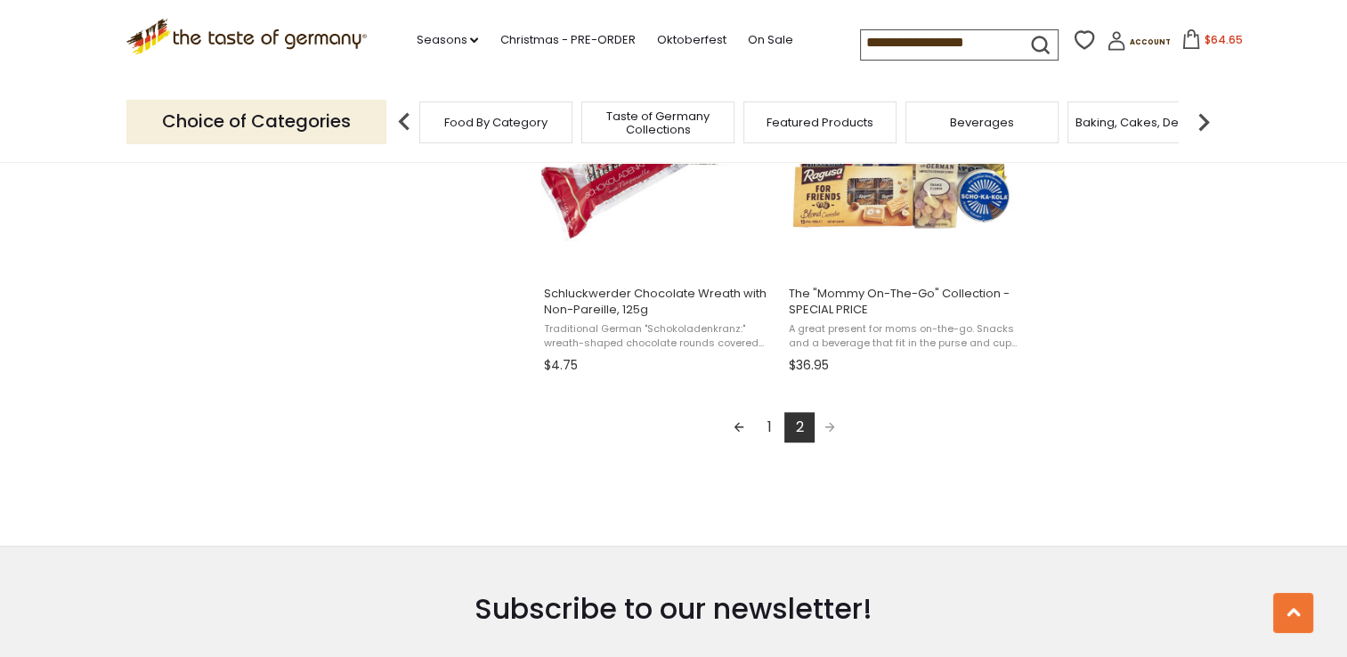
scroll to position [1321, 0]
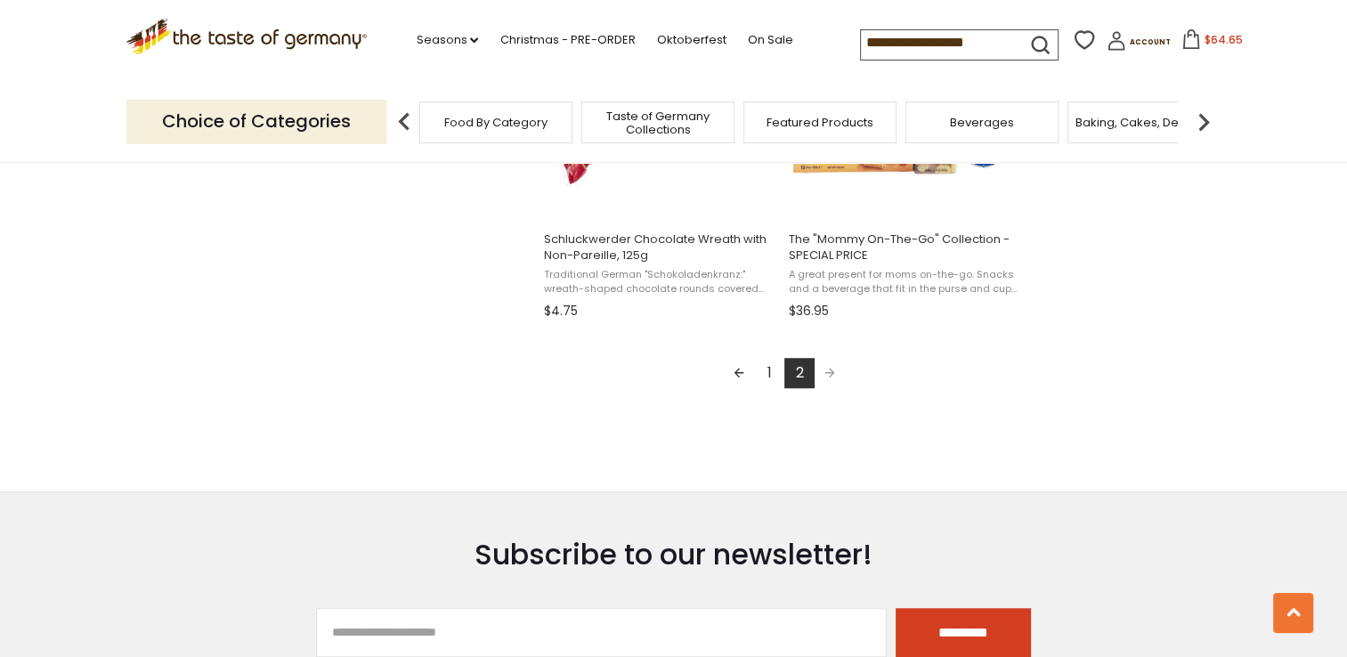
click at [768, 386] on link "1" at bounding box center [769, 373] width 30 height 30
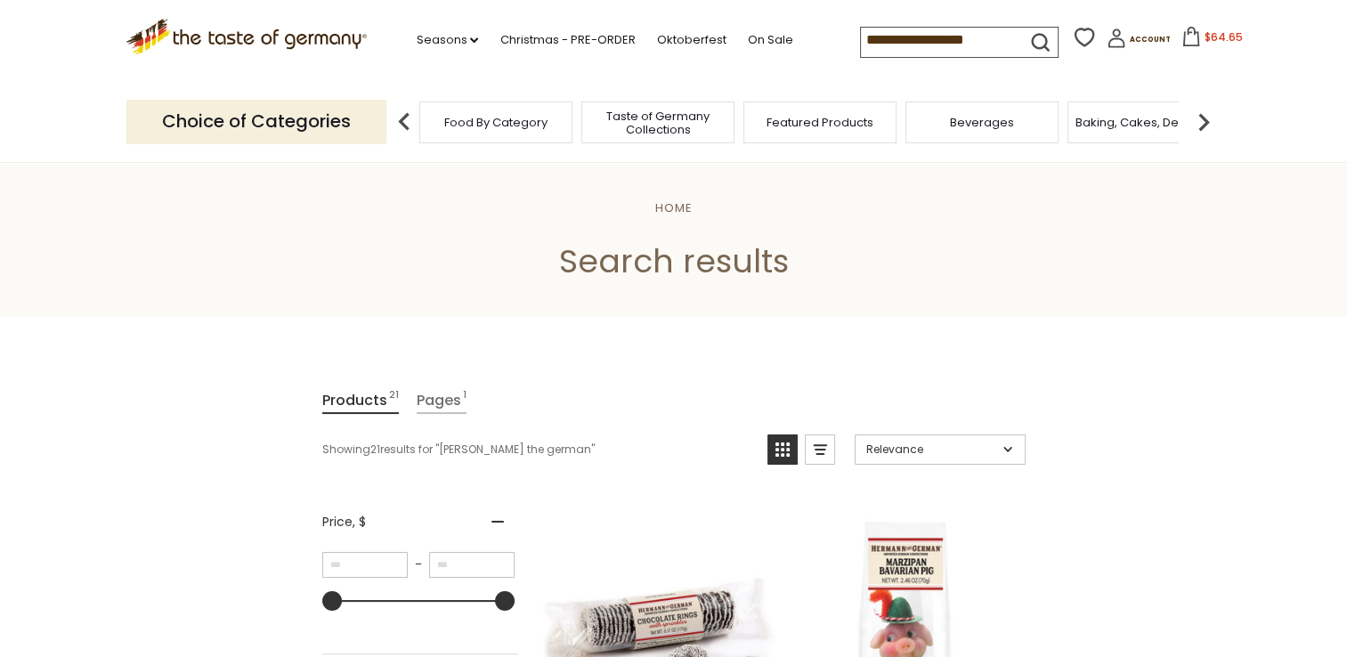
click at [1182, 38] on icon at bounding box center [1192, 37] width 20 height 20
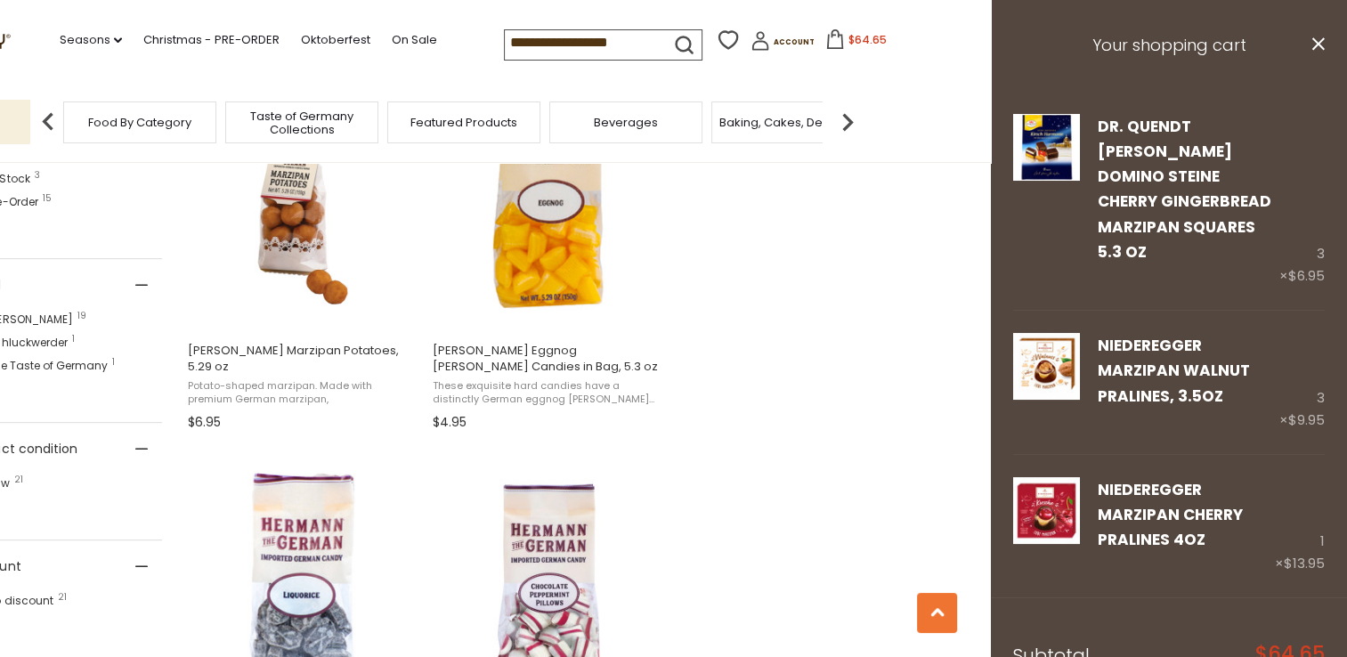
scroll to position [842, 0]
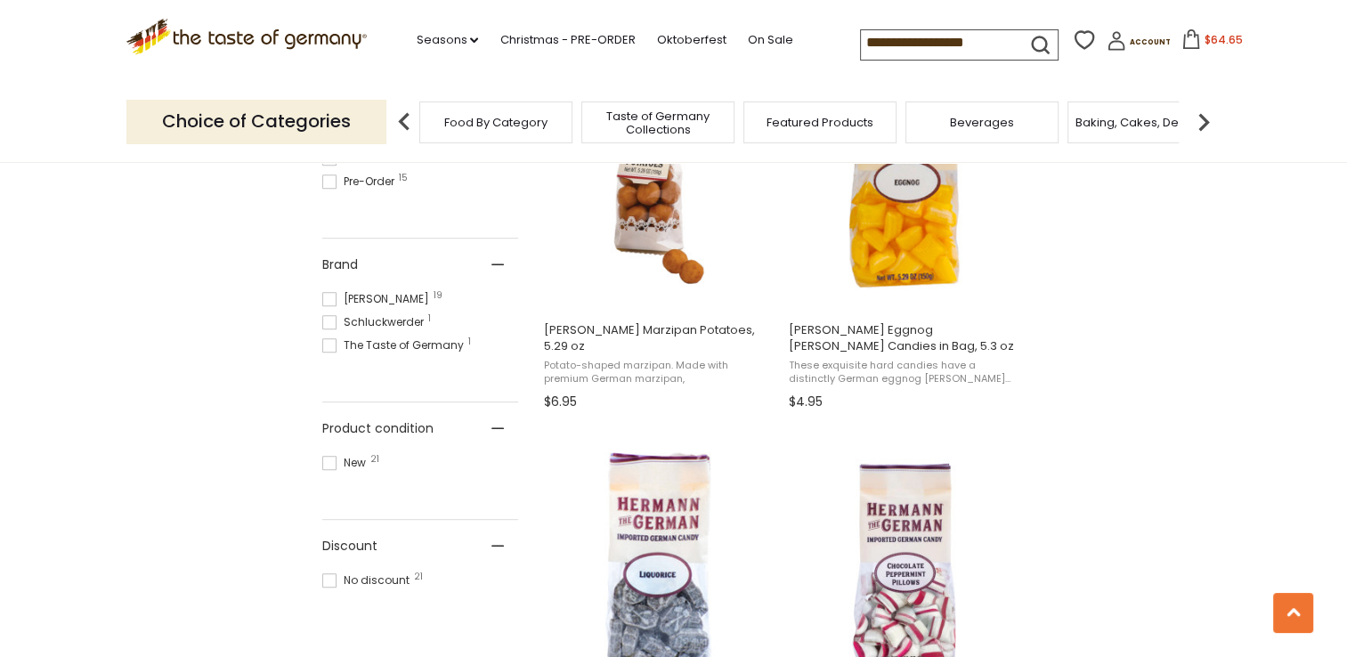
click at [1205, 39] on span "$64.65" at bounding box center [1224, 39] width 38 height 15
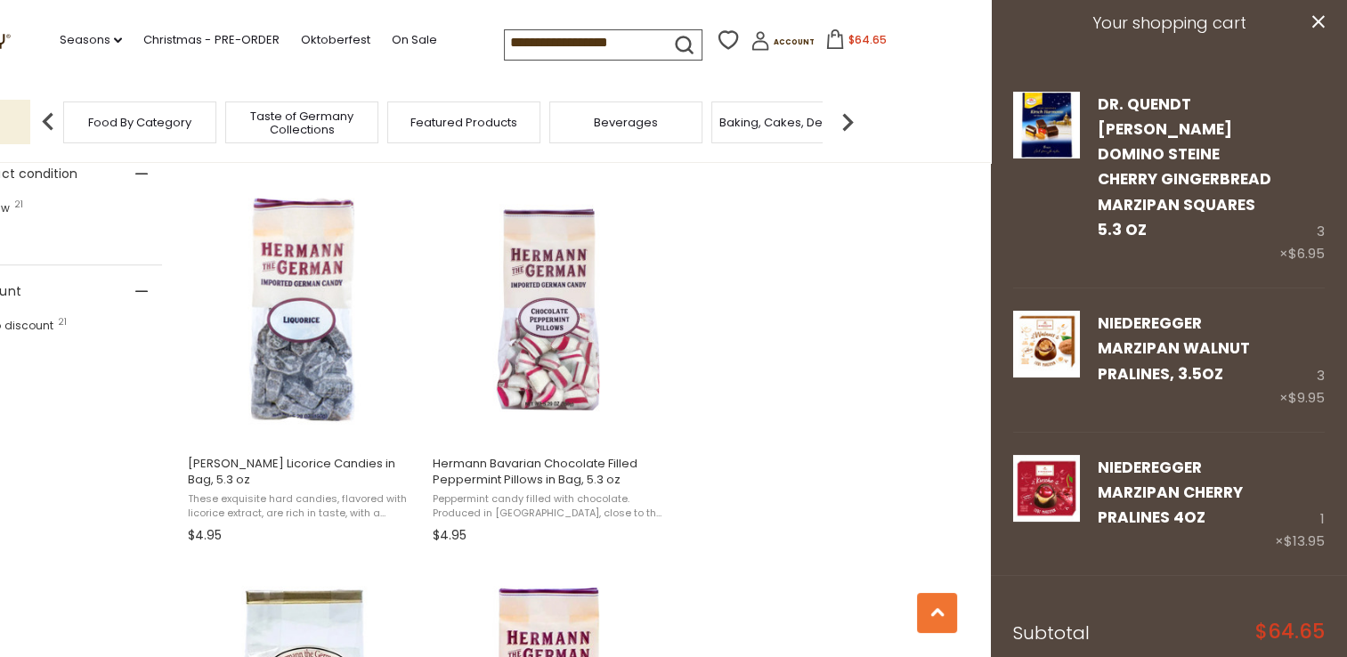
scroll to position [0, 0]
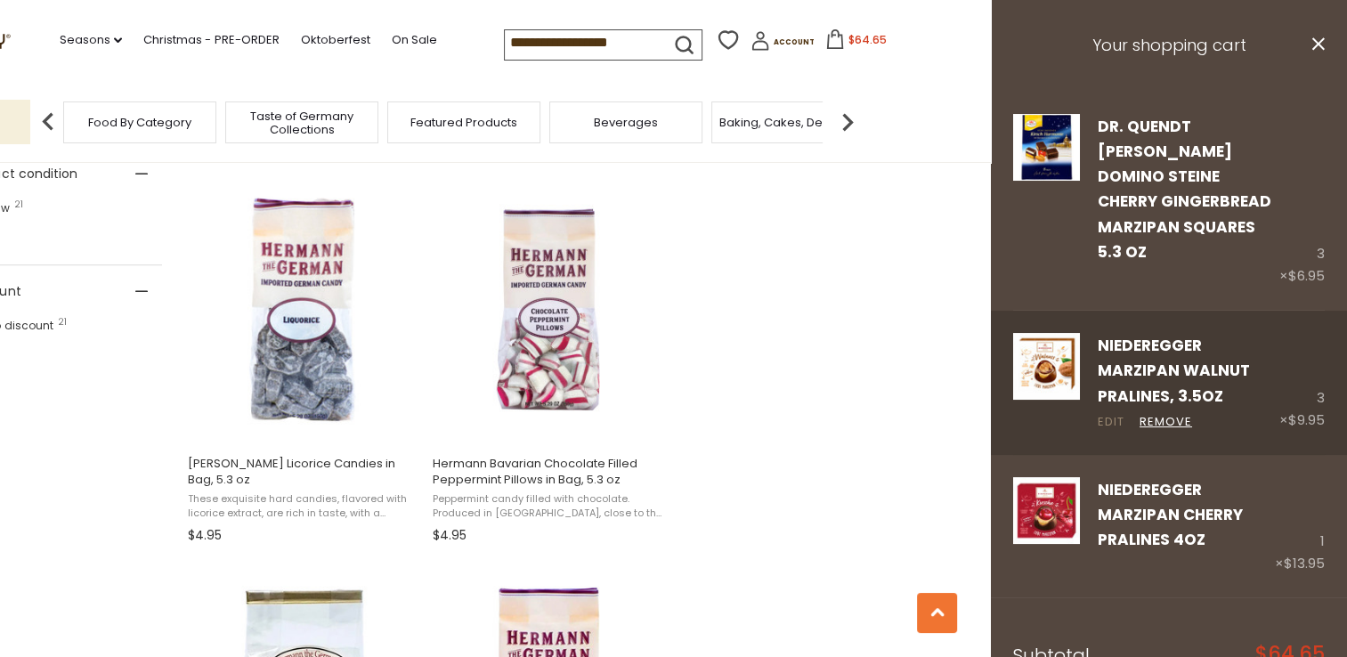
click at [1104, 414] on link "Edit" at bounding box center [1111, 422] width 27 height 19
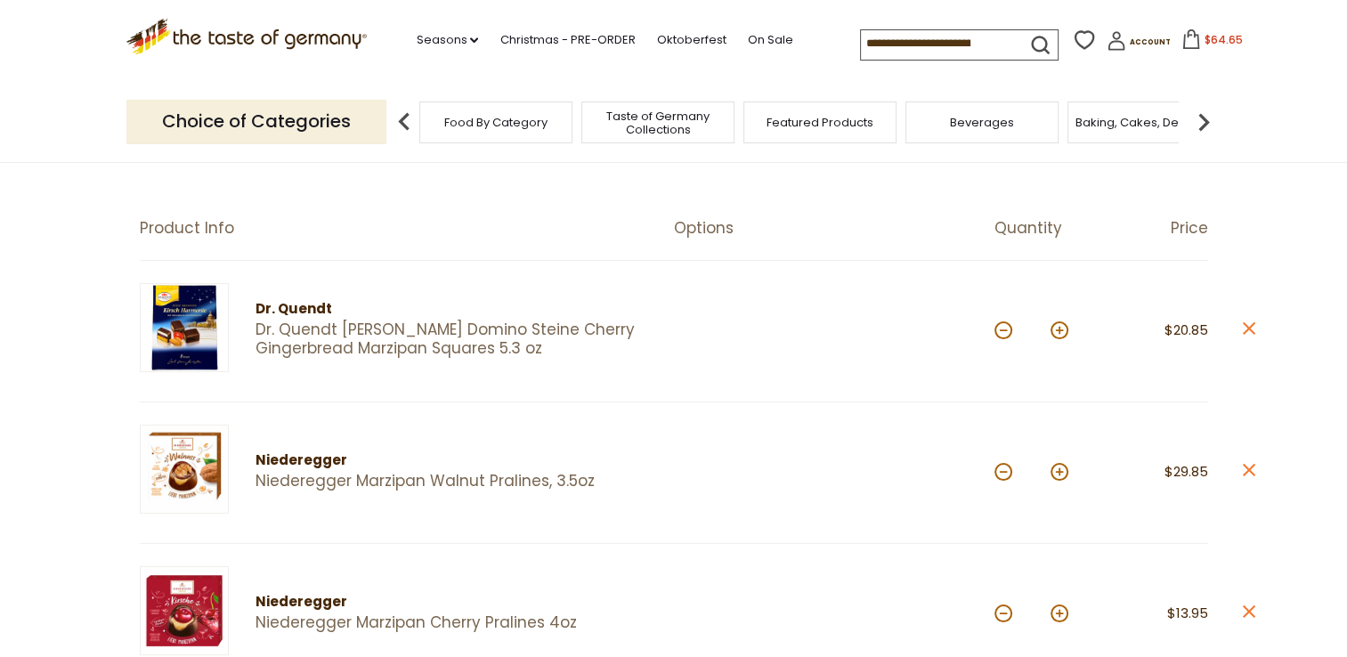
scroll to position [143, 0]
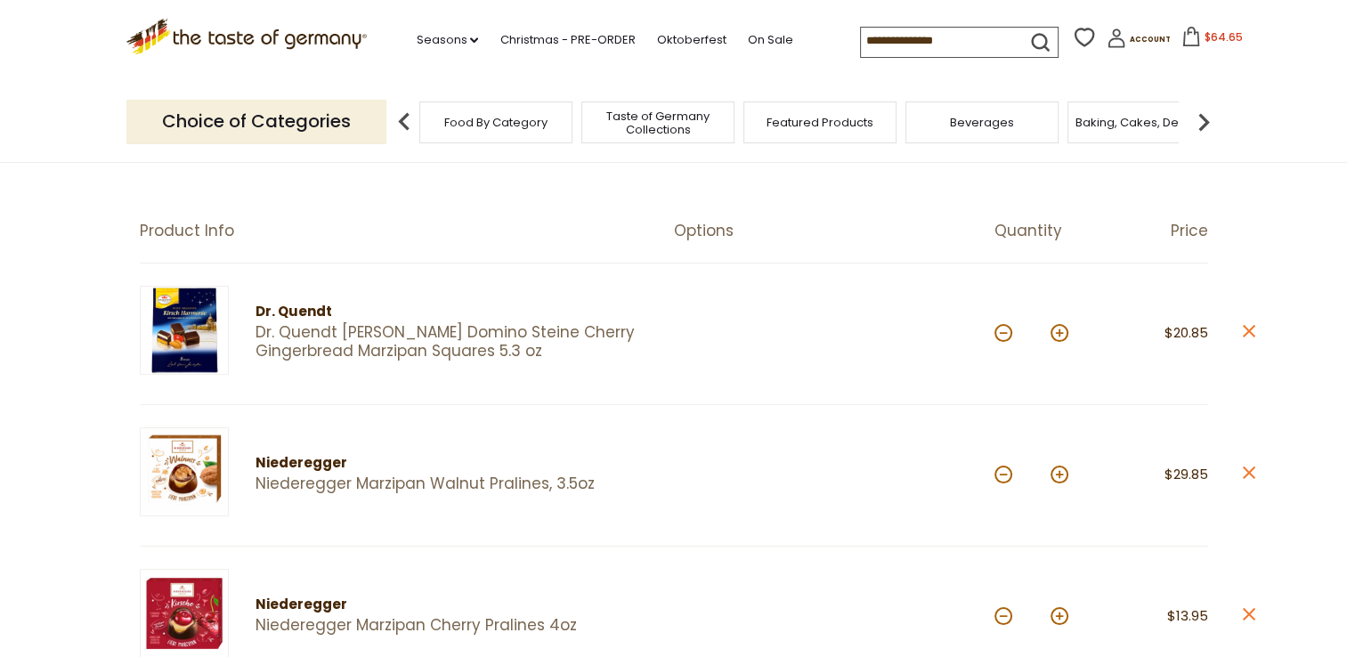
scroll to position [143, 0]
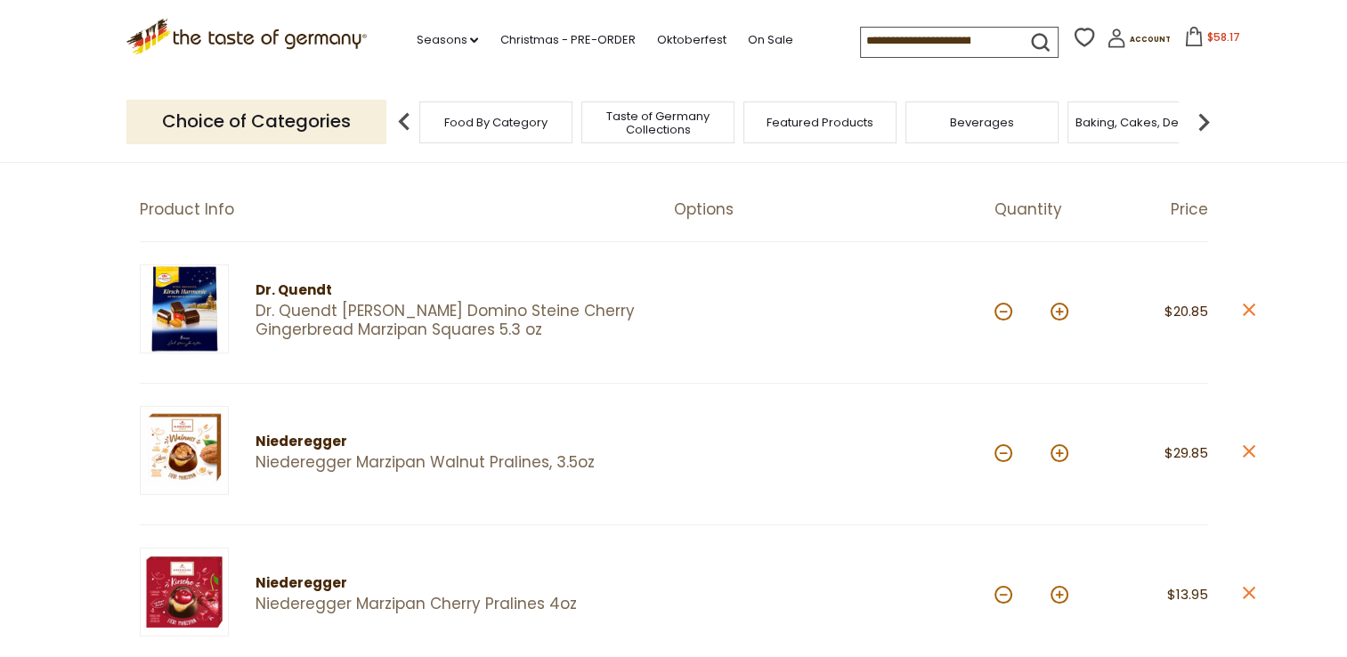
click at [993, 314] on div at bounding box center [834, 312] width 321 height 96
click at [1003, 303] on button at bounding box center [1004, 312] width 18 height 18
type input "*"
click at [1001, 313] on button at bounding box center [1004, 312] width 18 height 18
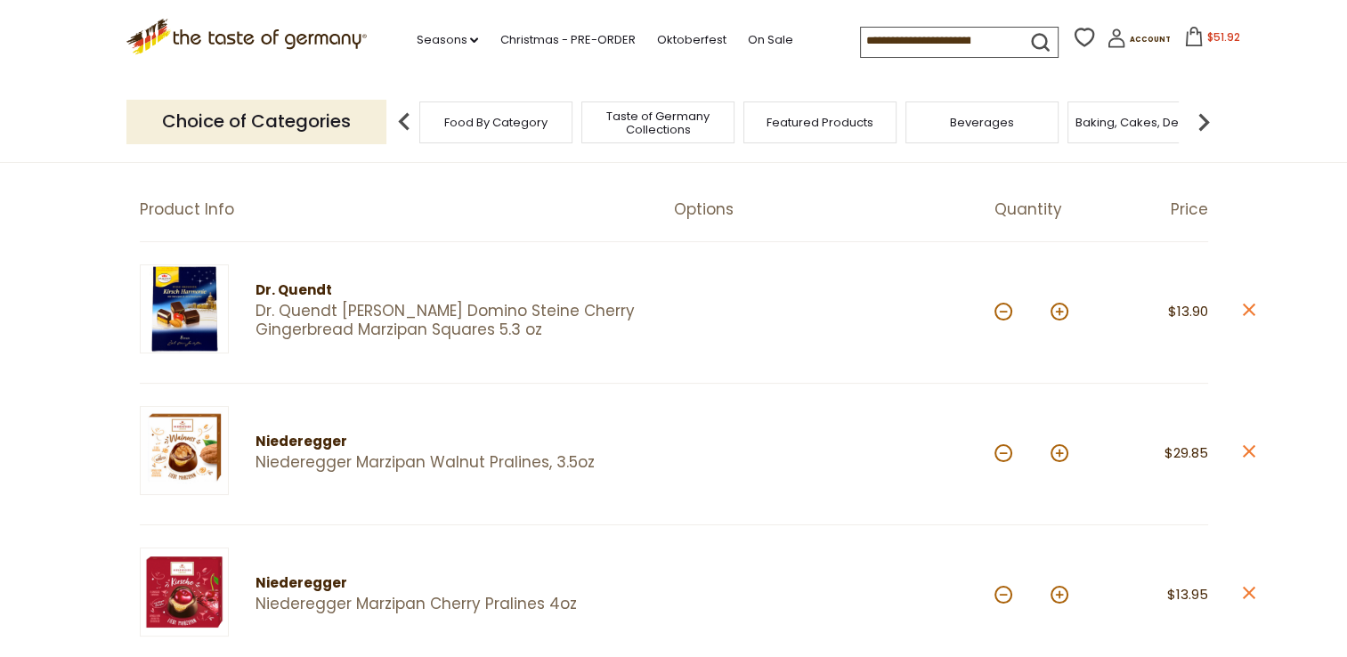
type input "*"
click at [1001, 313] on button at bounding box center [1004, 312] width 18 height 18
type input "*"
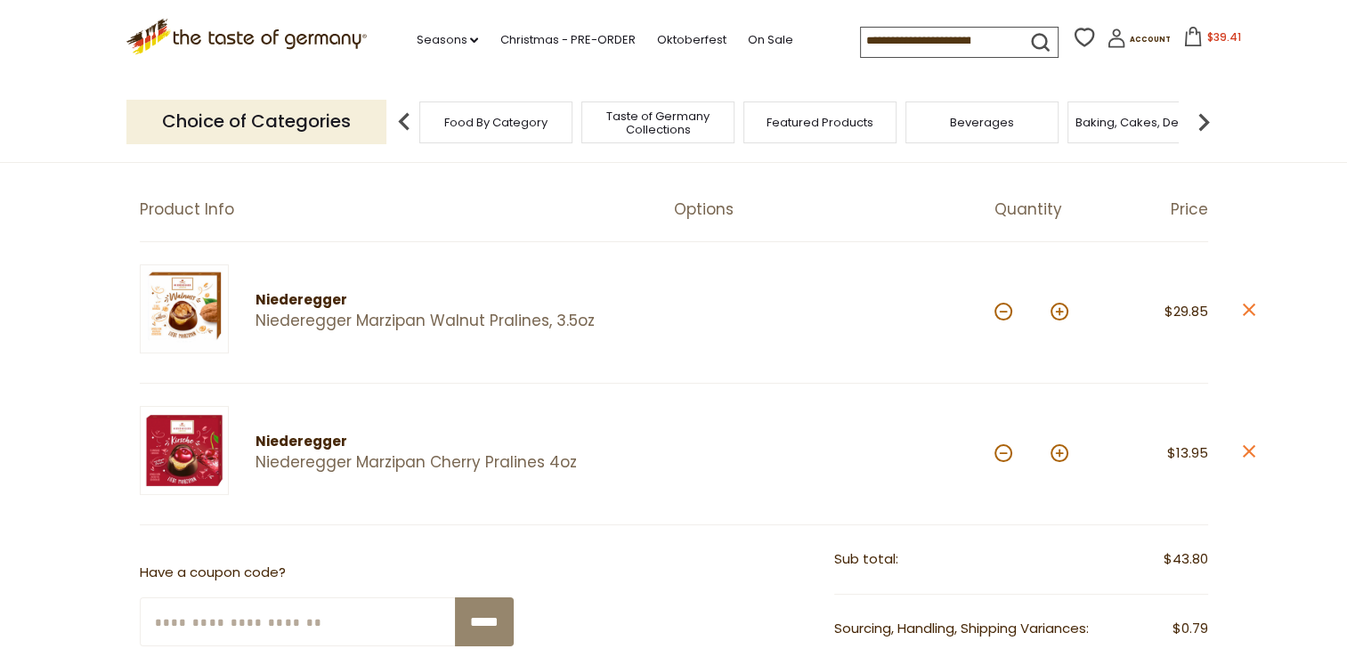
click at [1207, 362] on article "Niederegger Niederegger Marzipan Walnut Pralines, 3.5oz Quantity: * Price: $29.…" at bounding box center [674, 313] width 1068 height 142
click at [1061, 447] on button at bounding box center [1060, 453] width 18 height 18
type input "*"
click at [1004, 318] on button at bounding box center [1004, 312] width 18 height 18
type input "*"
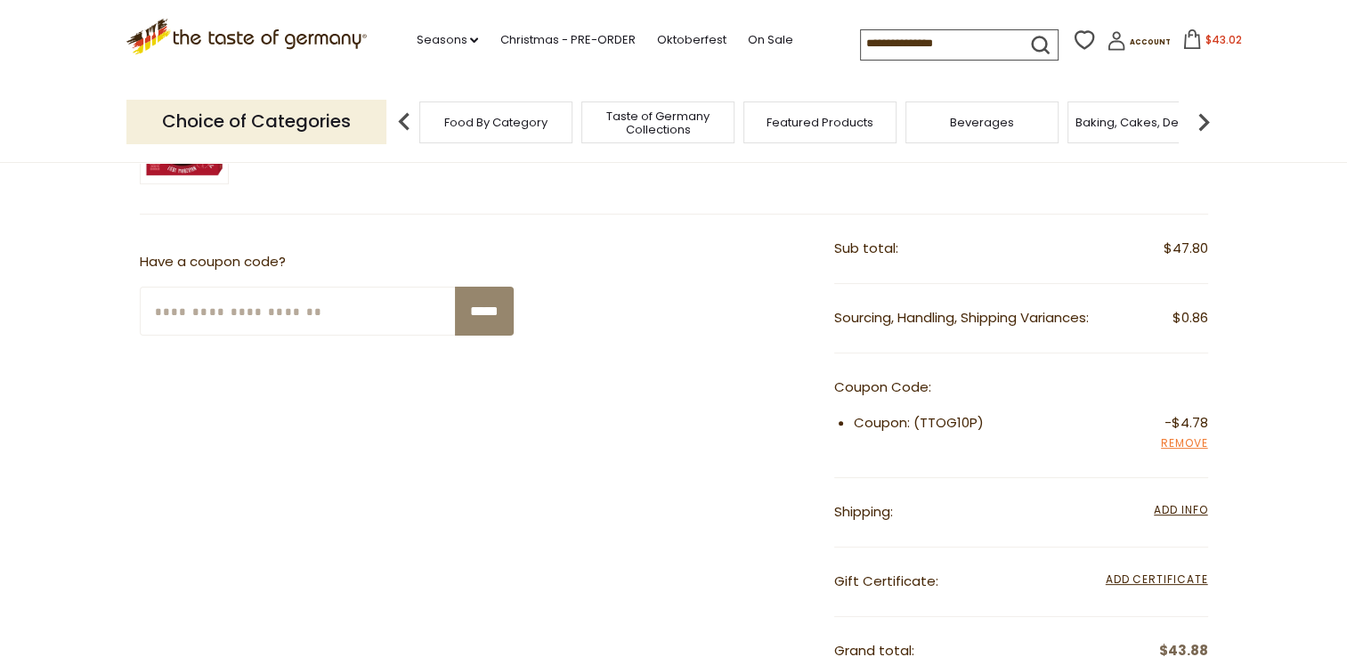
scroll to position [0, 0]
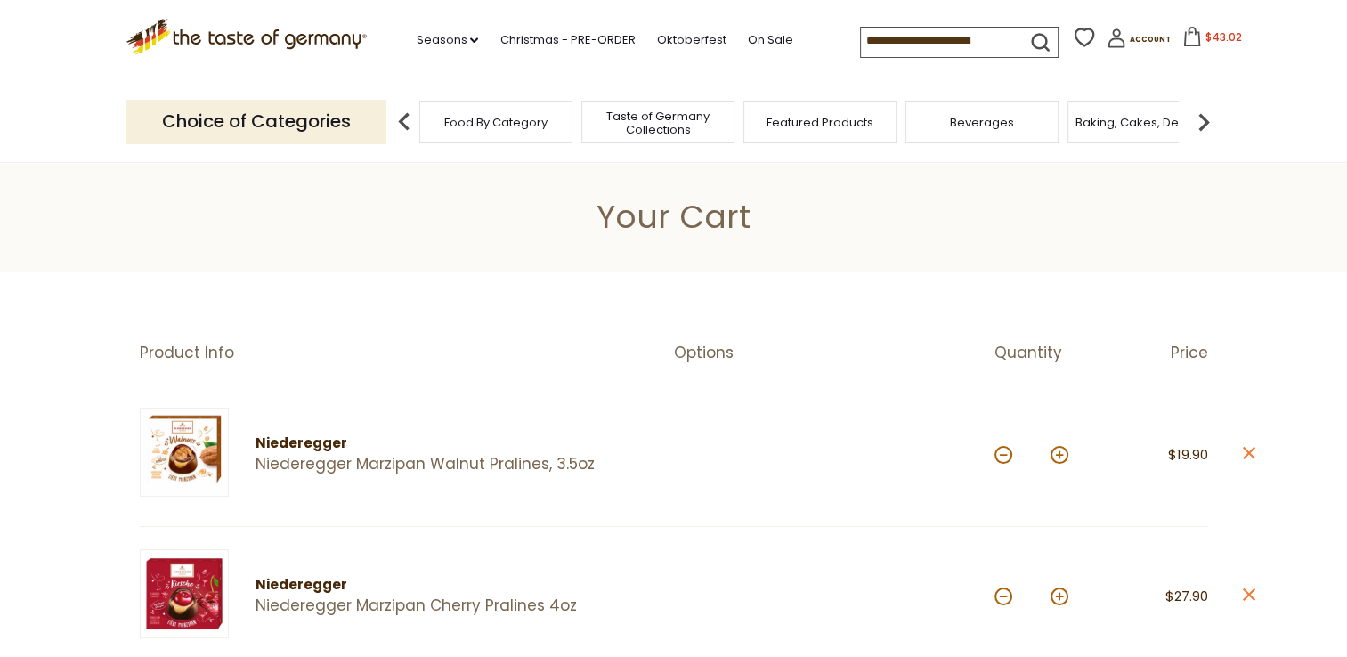
click at [957, 42] on input at bounding box center [936, 40] width 150 height 25
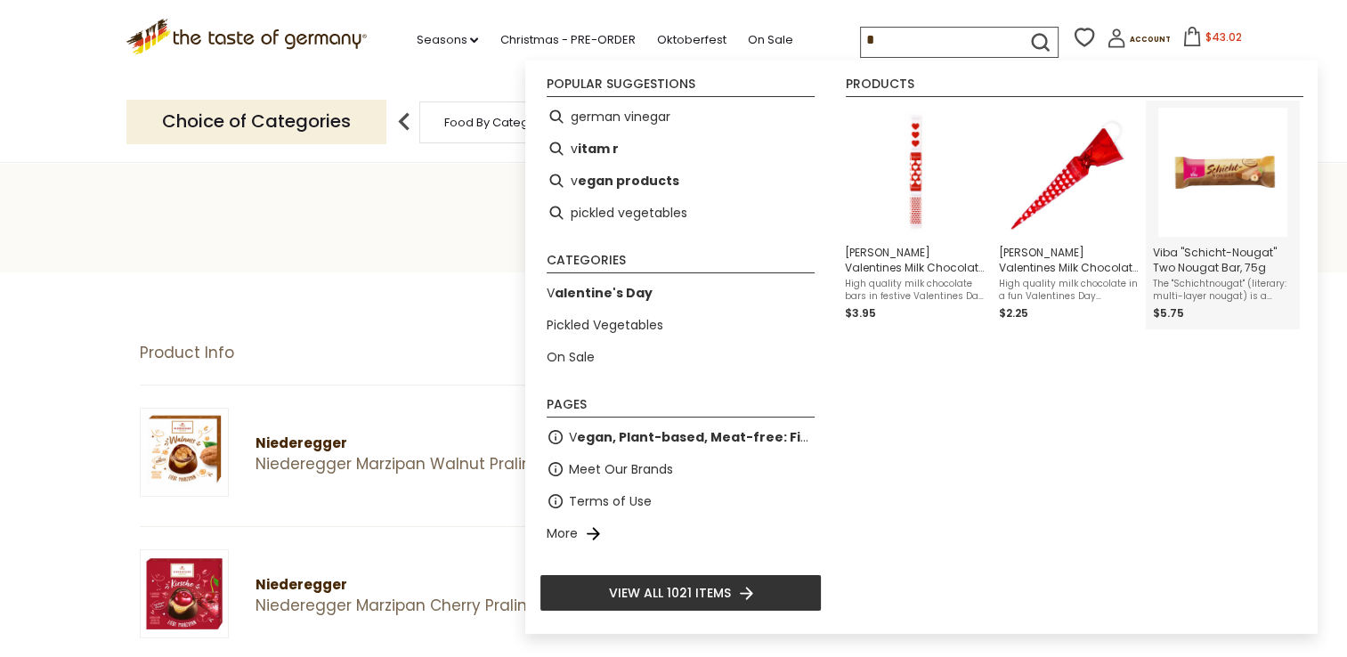
type input "*"
click at [1239, 176] on img "Instant Search Results" at bounding box center [1222, 172] width 129 height 129
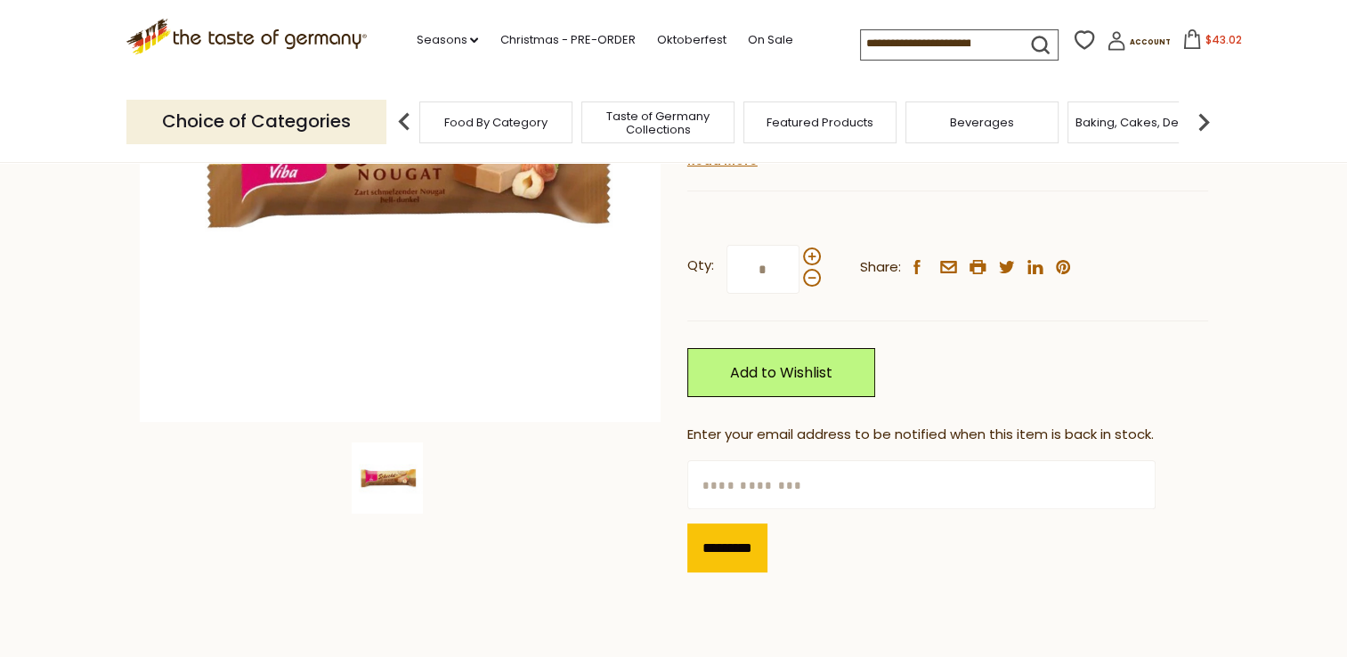
scroll to position [358, 0]
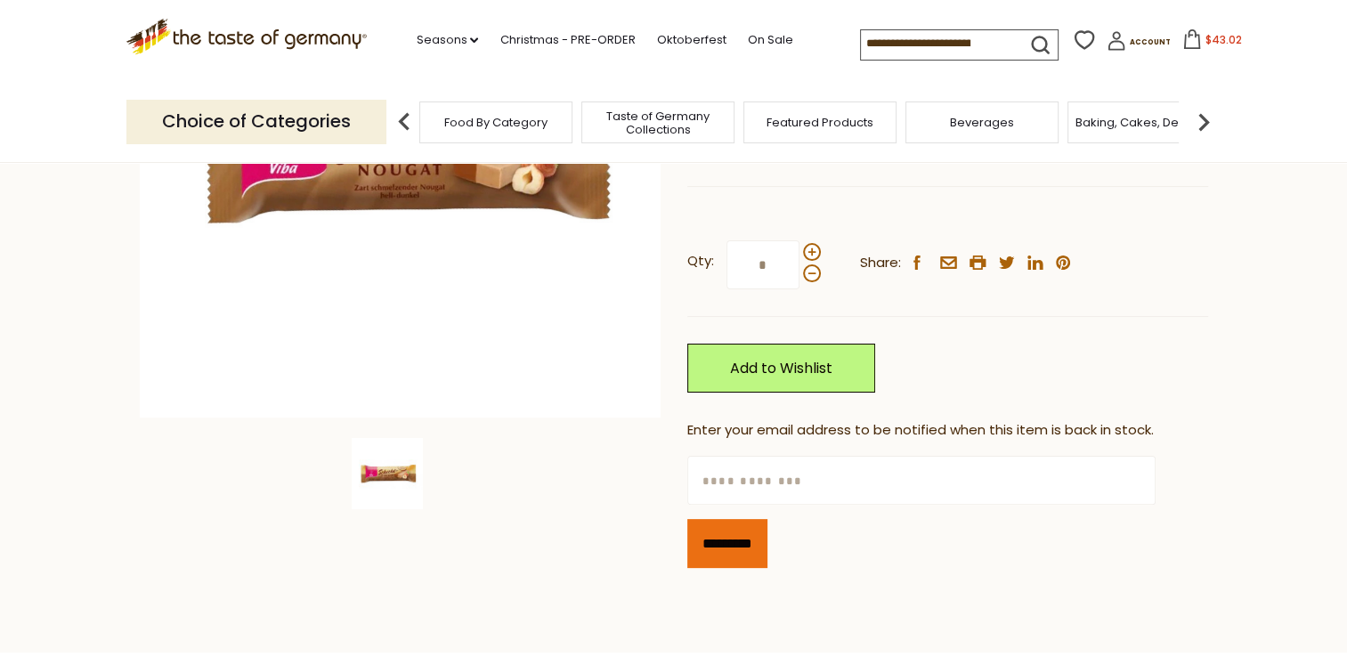
click at [728, 554] on input "*********" at bounding box center [727, 543] width 80 height 49
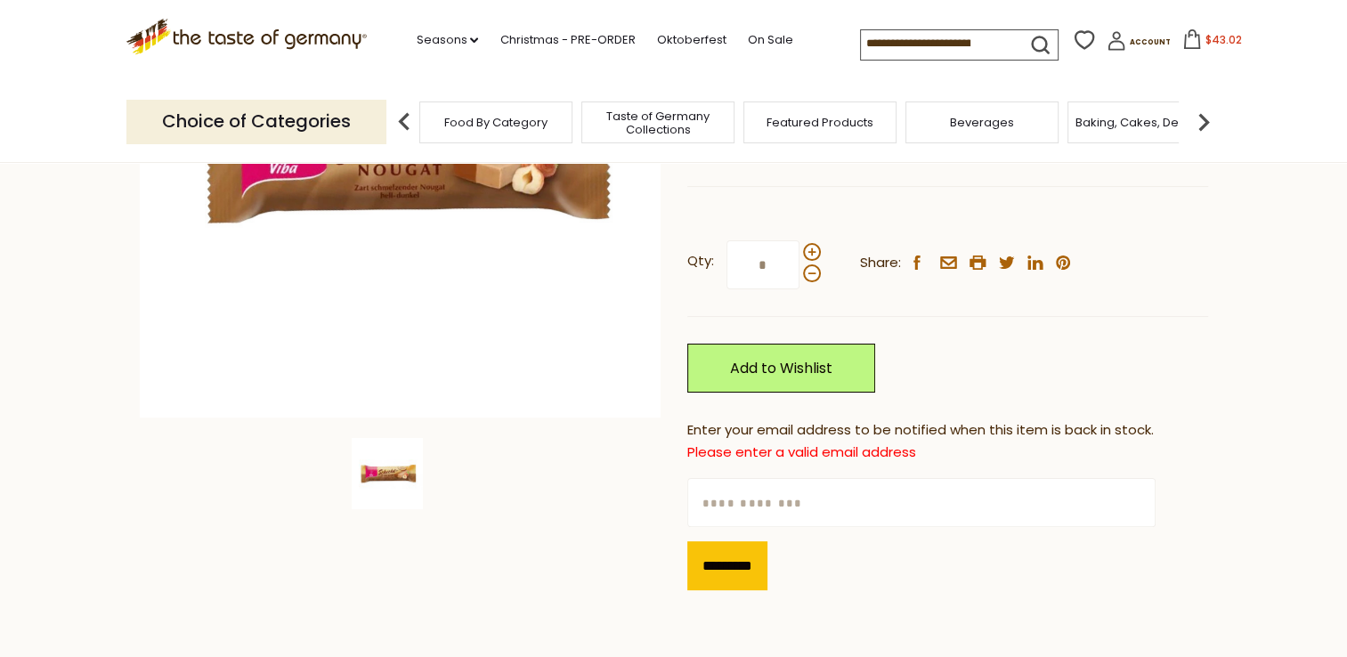
click at [833, 514] on input "text" at bounding box center [921, 502] width 468 height 49
type input "**********"
click at [736, 550] on input "*********" at bounding box center [727, 565] width 80 height 49
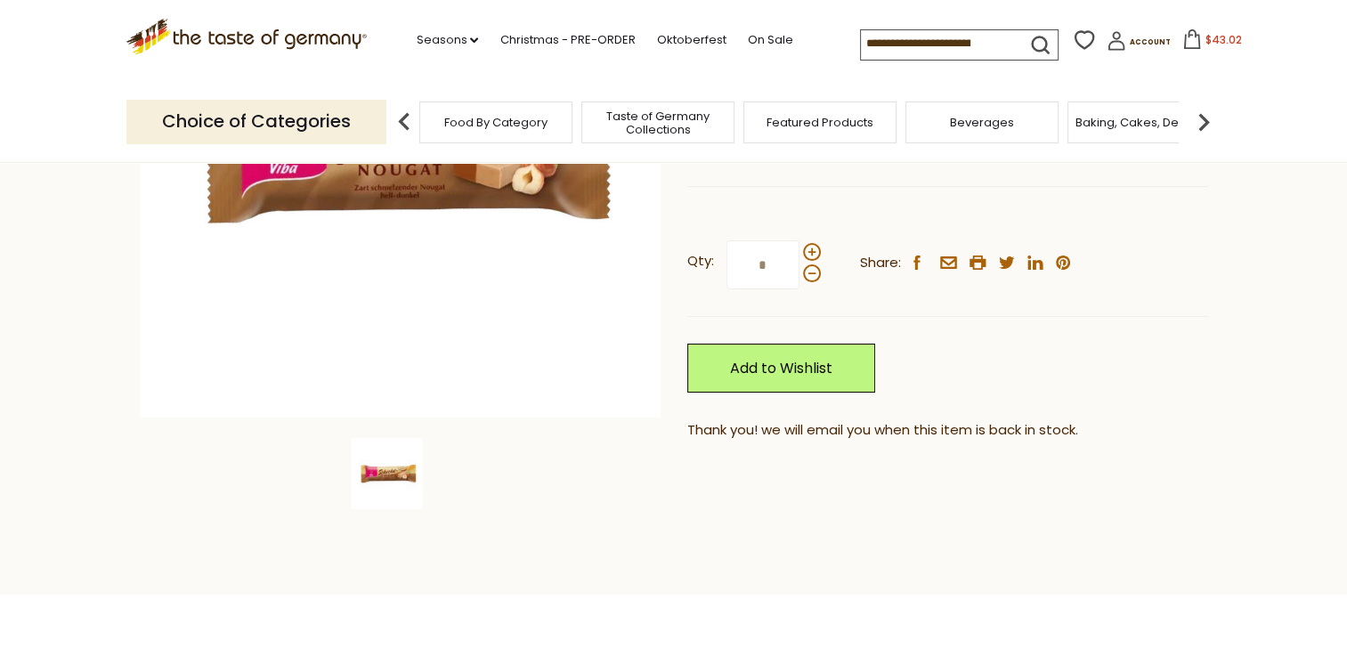
click at [1206, 38] on span "$43.02" at bounding box center [1224, 39] width 37 height 15
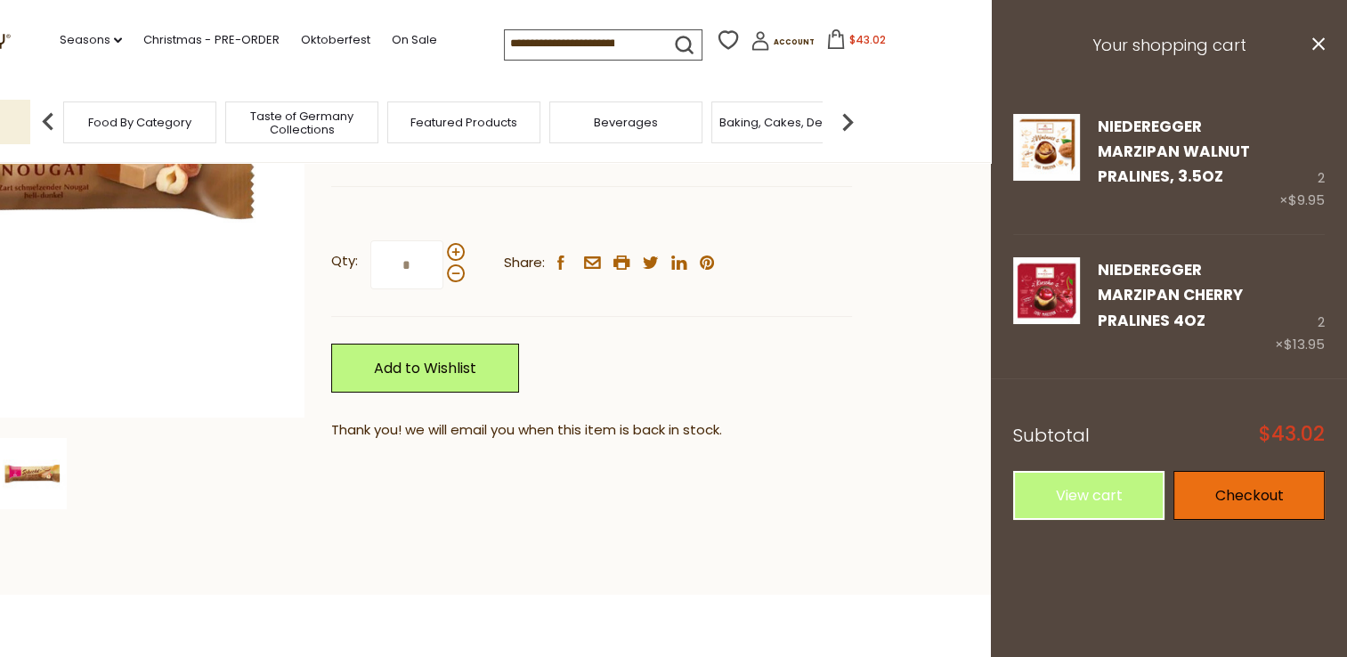
click at [1243, 481] on link "Checkout" at bounding box center [1249, 495] width 151 height 49
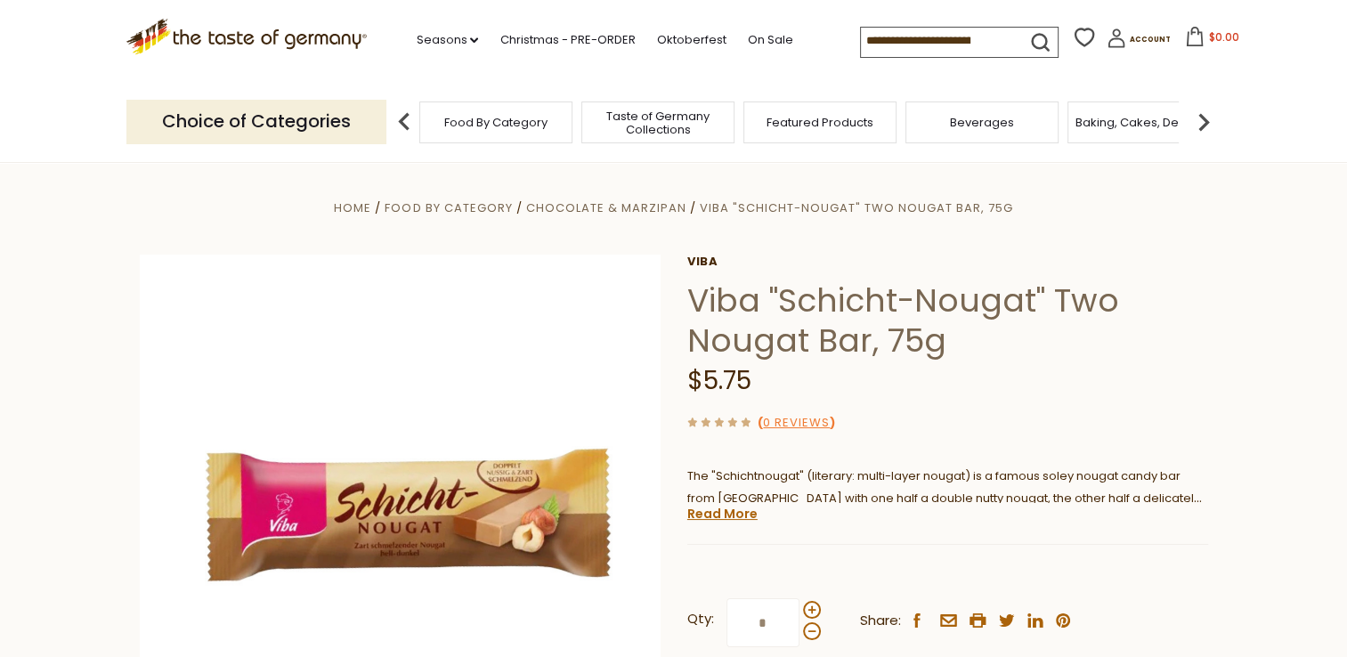
click at [987, 45] on input at bounding box center [936, 40] width 150 height 25
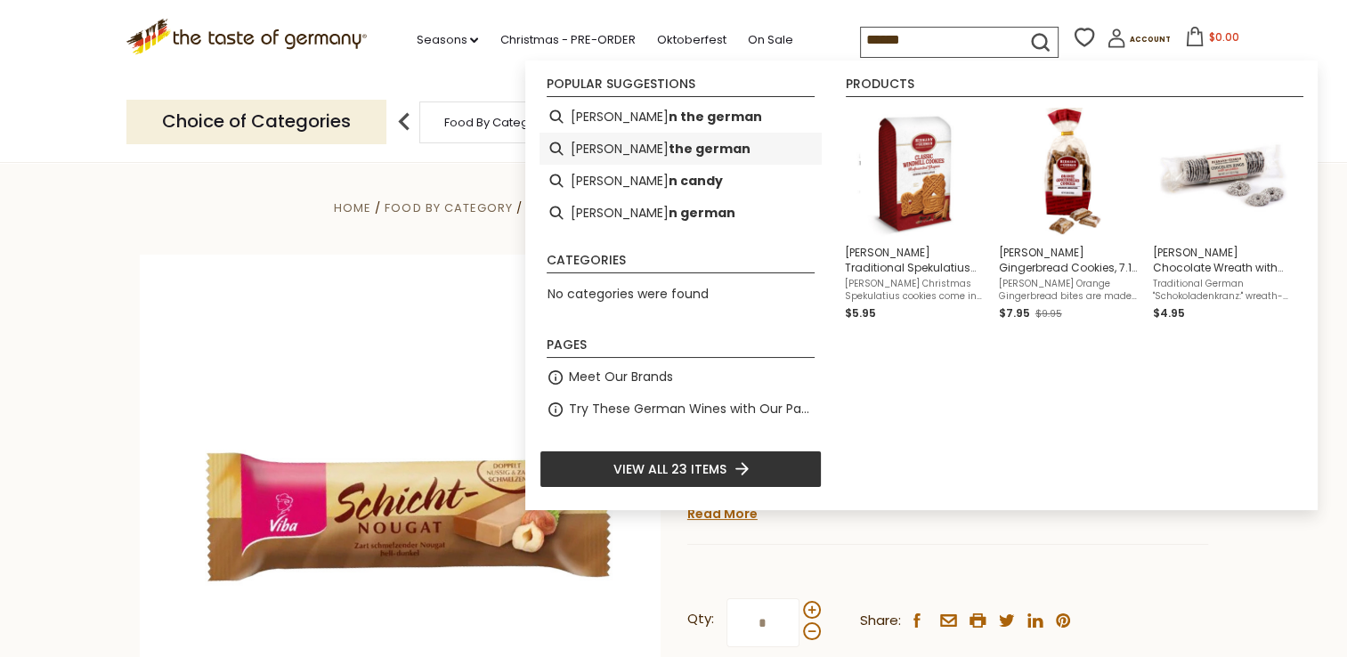
click at [585, 158] on li "herman the german" at bounding box center [681, 149] width 282 height 32
type input "**********"
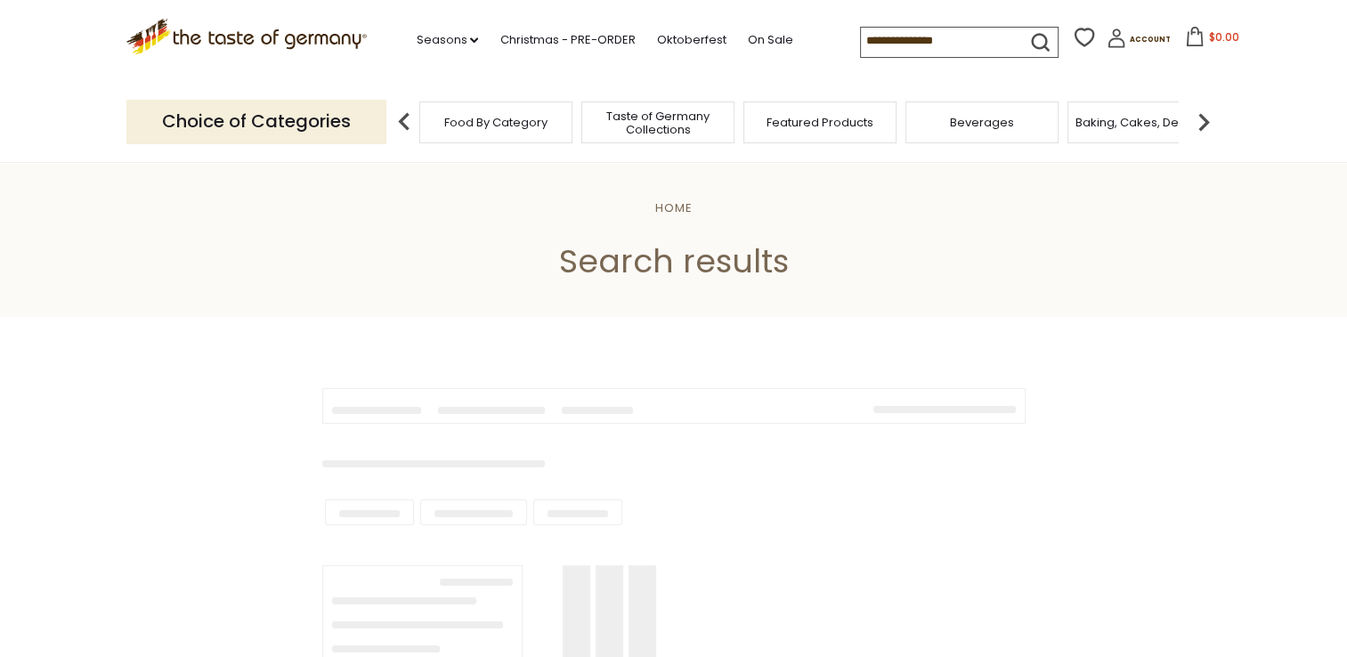
type input "**********"
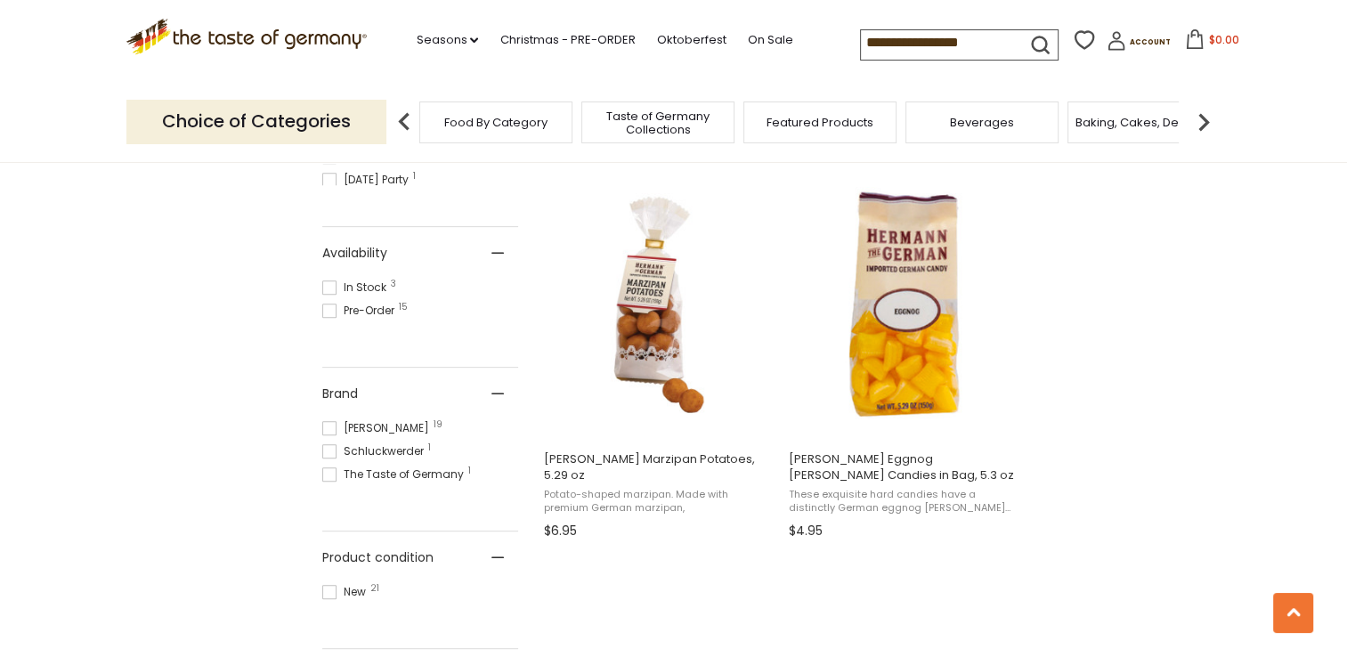
scroll to position [709, 0]
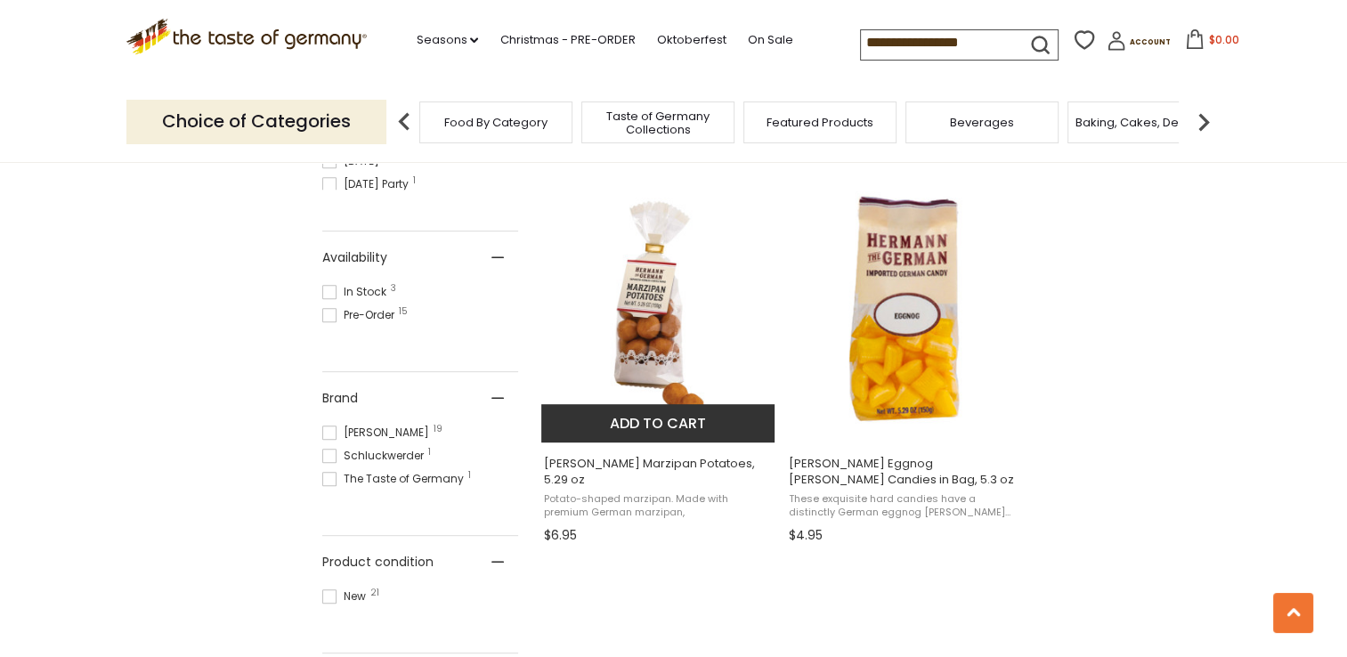
click at [616, 337] on img "Hermann Bavarian Marzipan Potatoes, 5.29 oz" at bounding box center [659, 309] width 236 height 236
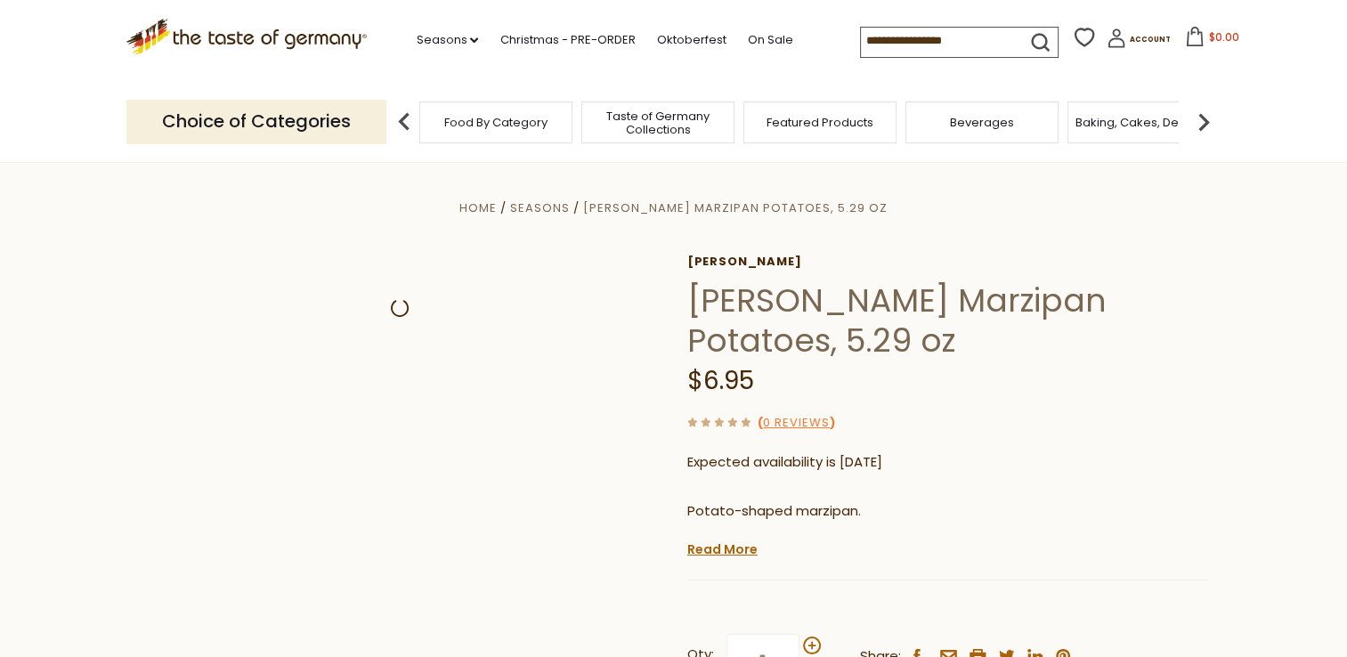
click at [616, 337] on div at bounding box center [400, 312] width 521 height 114
